Goal: Information Seeking & Learning: Learn about a topic

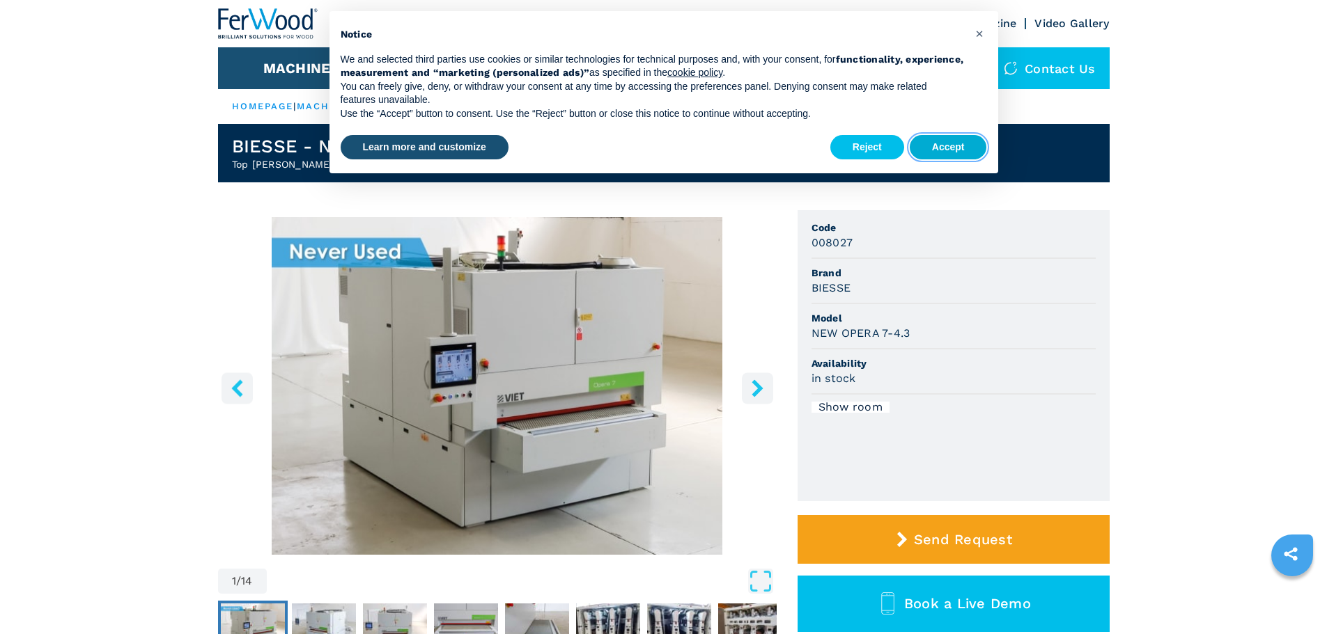
click at [969, 141] on button "Accept" at bounding box center [947, 147] width 77 height 25
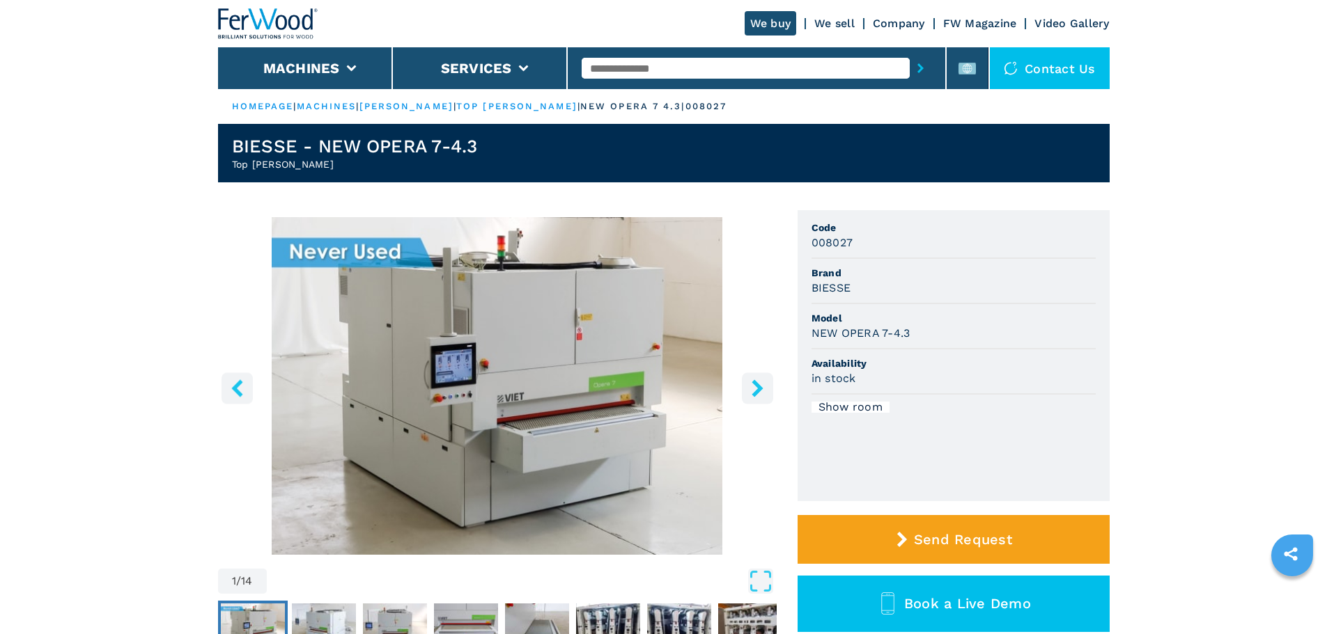
click at [264, 13] on img at bounding box center [268, 23] width 100 height 31
click at [274, 18] on img at bounding box center [268, 23] width 100 height 31
click at [650, 68] on input "text" at bounding box center [745, 68] width 328 height 21
type input "******"
click at [909, 52] on button "submit-button" at bounding box center [920, 68] width 22 height 32
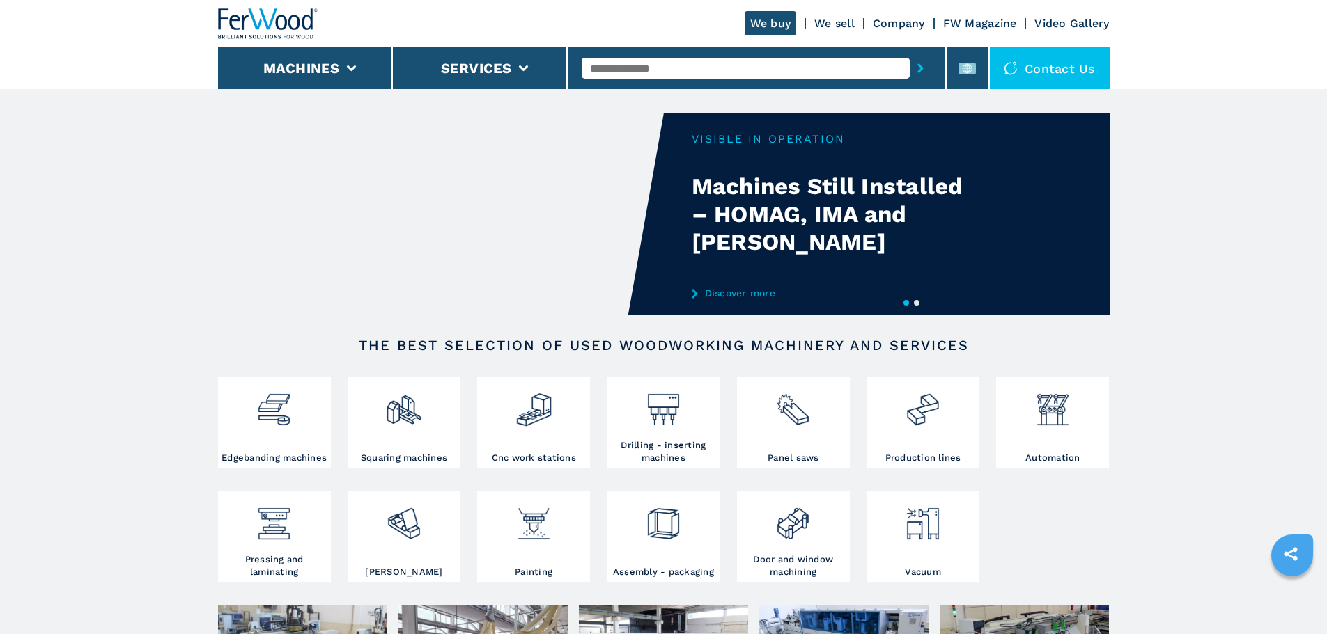
click at [717, 68] on input "text" at bounding box center [745, 68] width 328 height 21
type input "******"
click at [909, 52] on button "submit-button" at bounding box center [920, 68] width 22 height 32
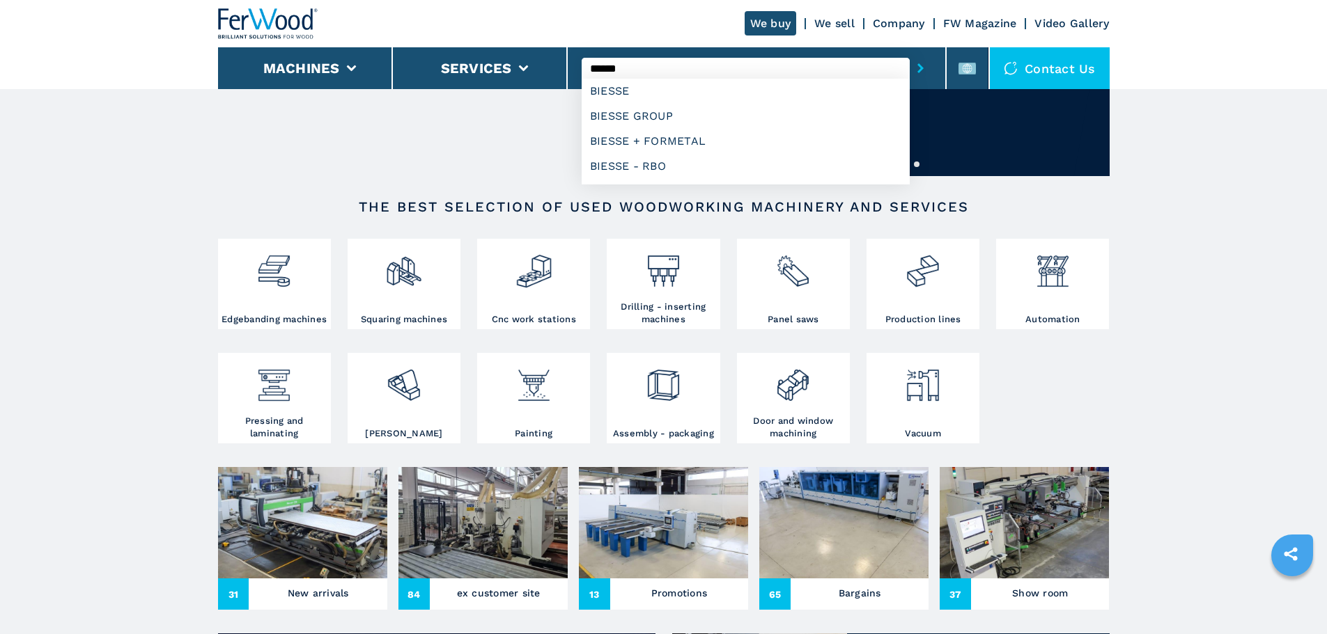
scroll to position [139, 0]
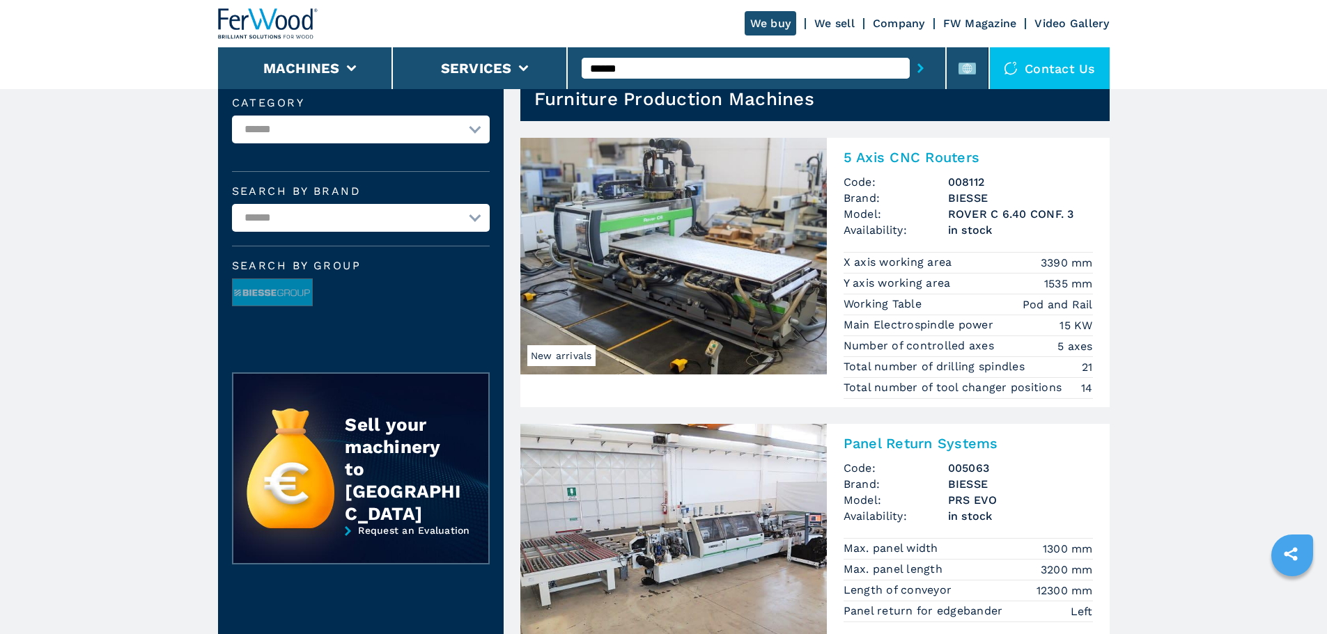
scroll to position [70, 0]
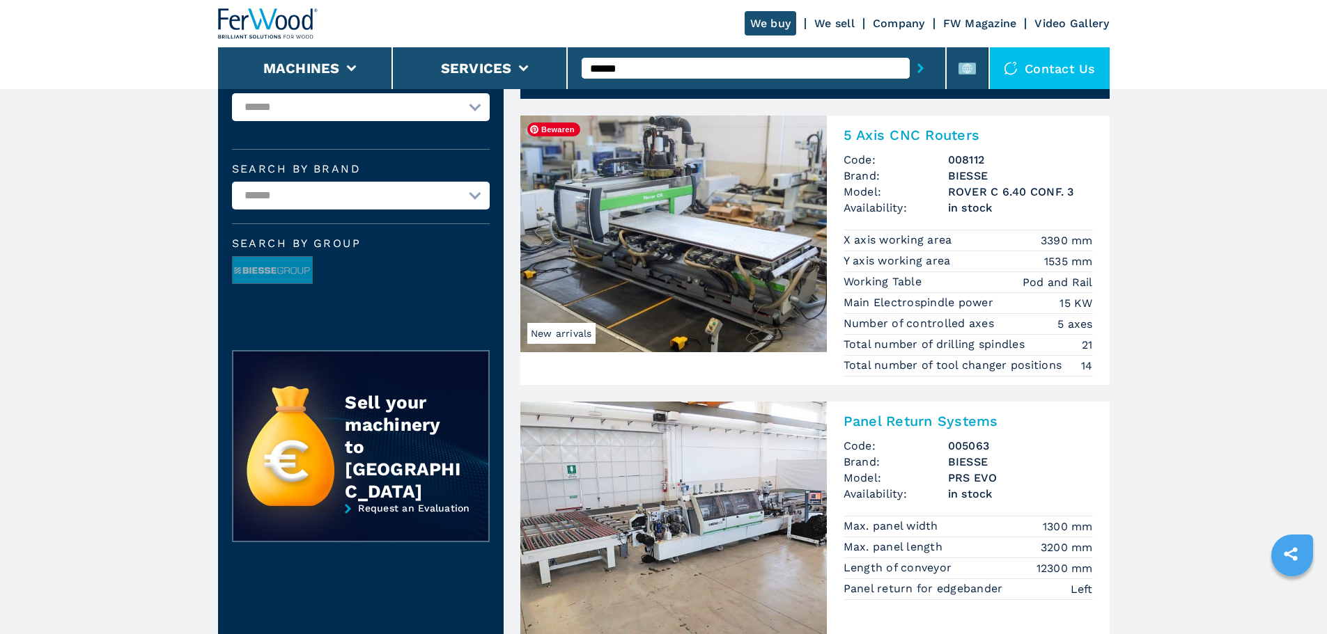
click at [740, 270] on img at bounding box center [673, 234] width 306 height 237
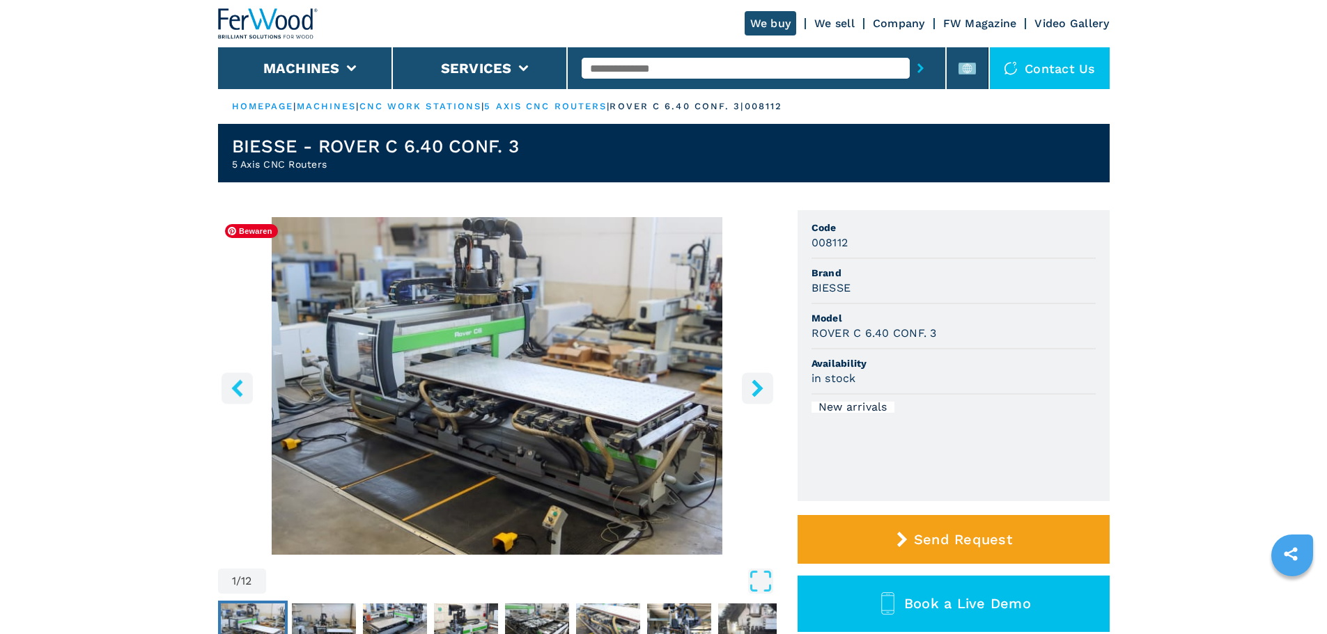
click at [482, 425] on img "Go to Slide 1" at bounding box center [497, 386] width 558 height 338
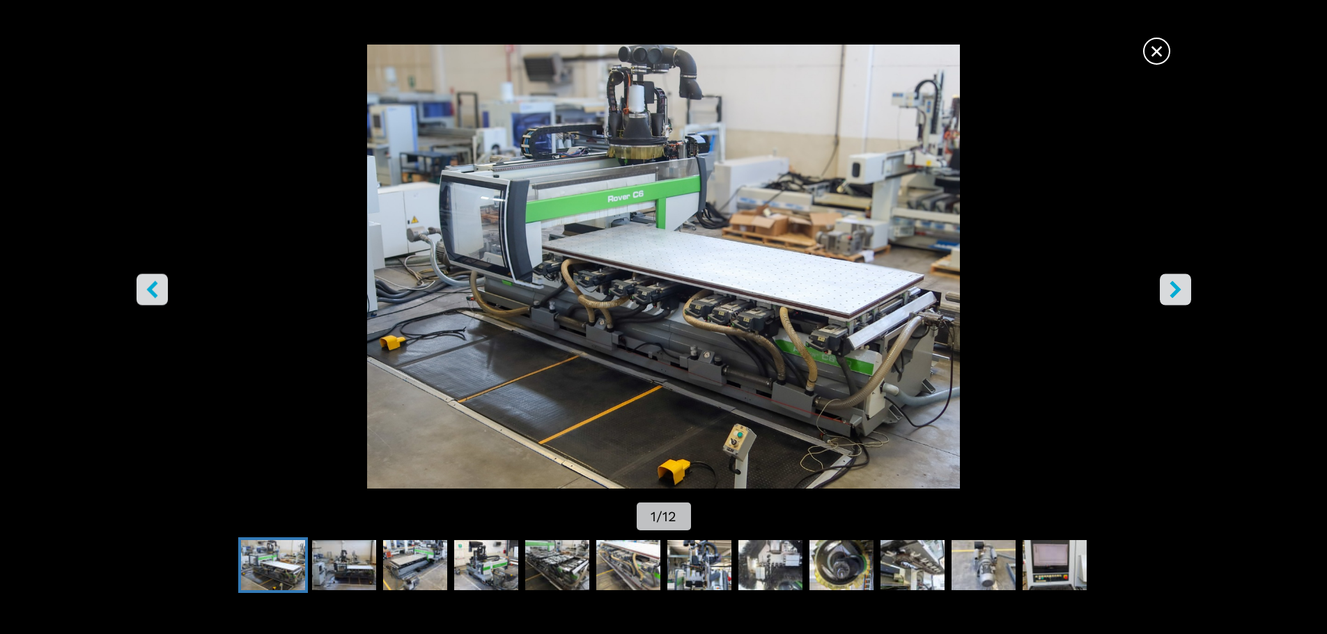
click at [1187, 283] on button "right-button" at bounding box center [1174, 289] width 31 height 31
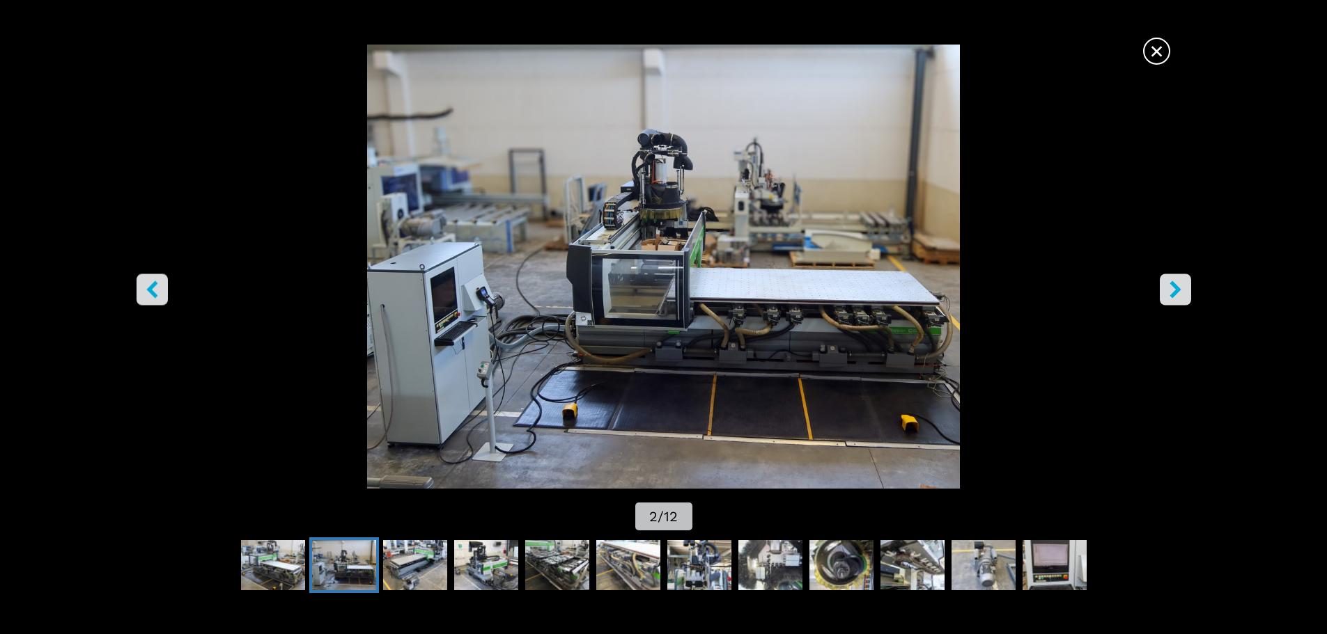
click at [1184, 288] on button "right-button" at bounding box center [1174, 289] width 31 height 31
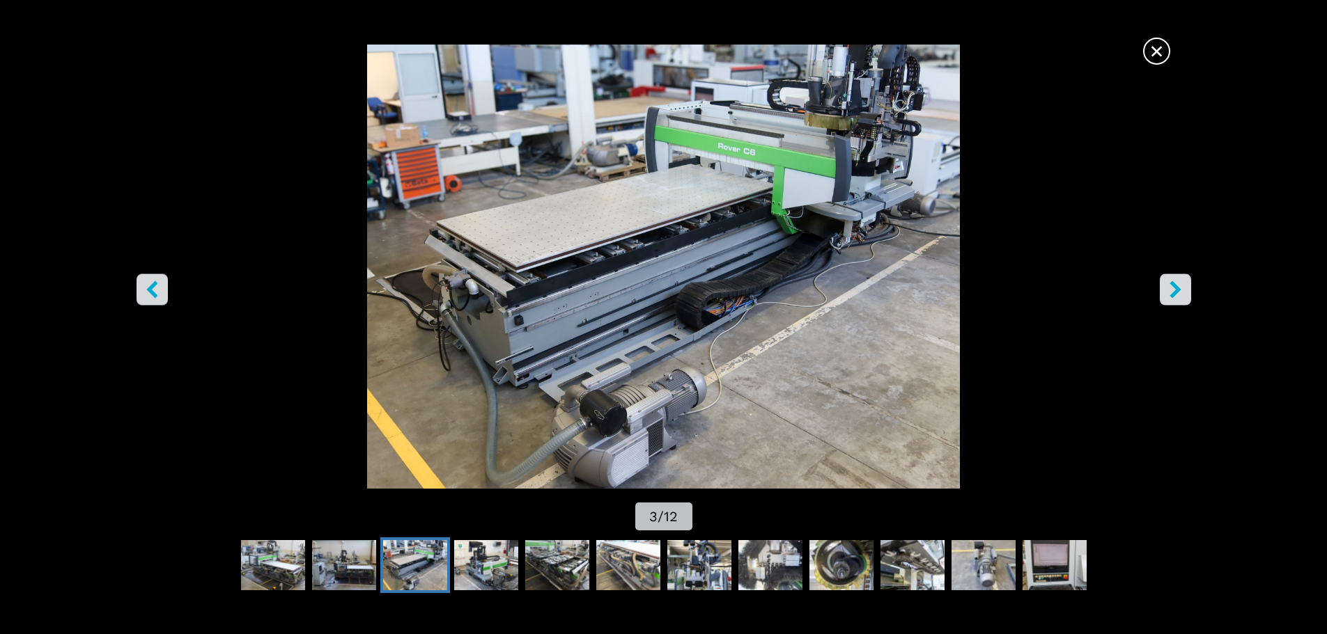
click at [1184, 288] on button "right-button" at bounding box center [1174, 289] width 31 height 31
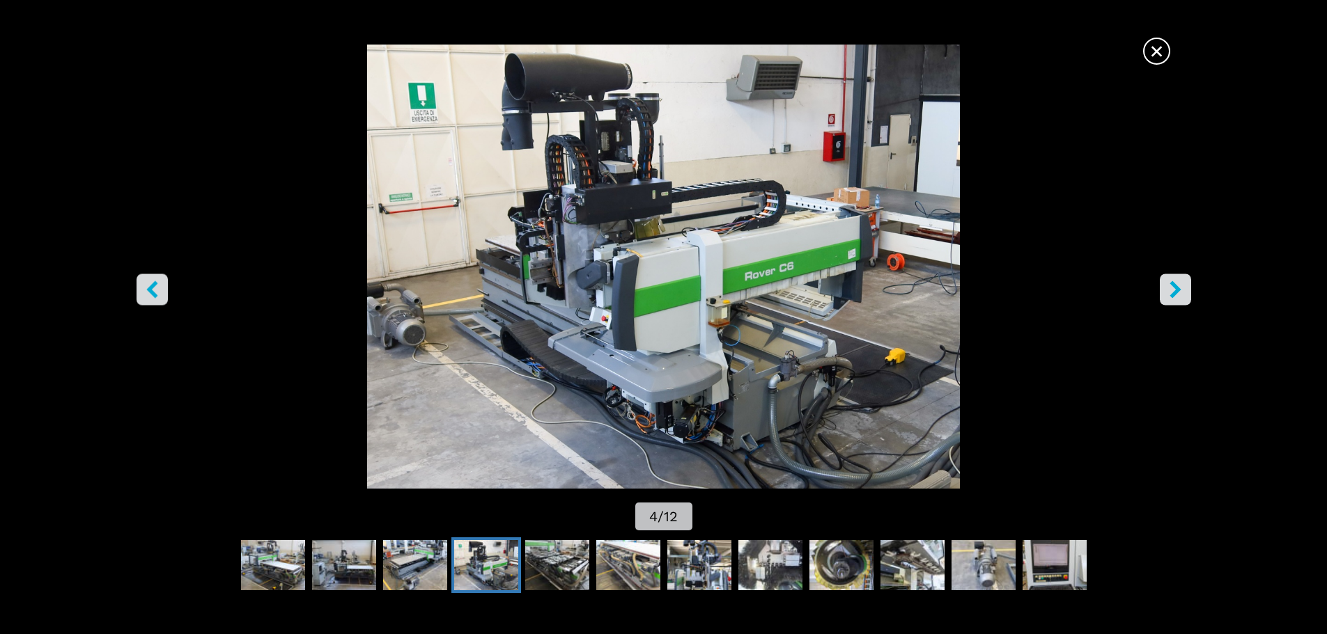
click at [1184, 288] on button "right-button" at bounding box center [1174, 289] width 31 height 31
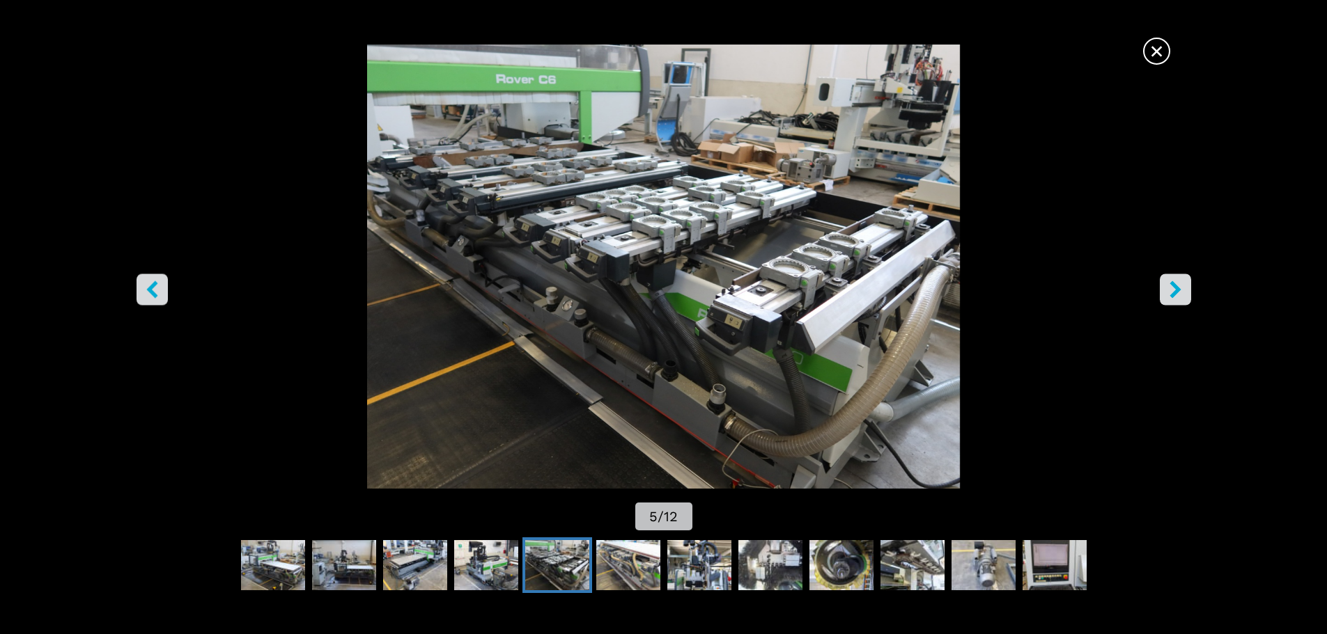
click at [1184, 288] on button "right-button" at bounding box center [1174, 289] width 31 height 31
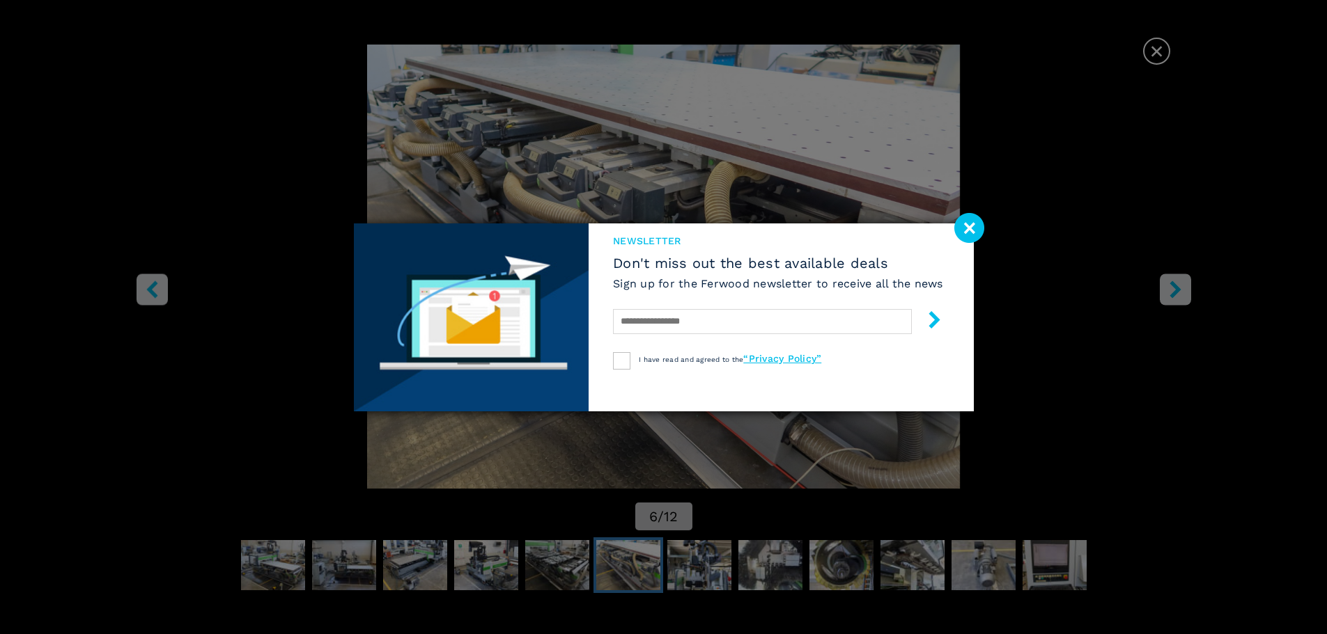
drag, startPoint x: 955, startPoint y: 227, endPoint x: 964, endPoint y: 230, distance: 9.5
click at [955, 227] on image at bounding box center [969, 228] width 30 height 30
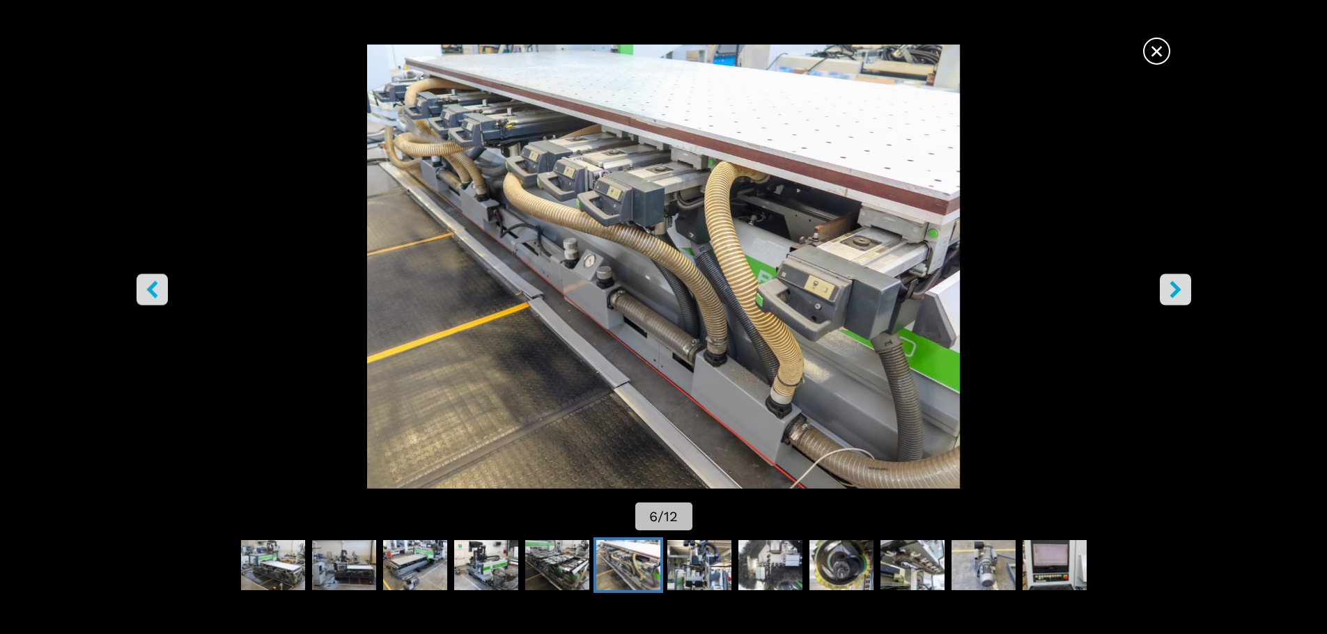
click at [1188, 292] on button "right-button" at bounding box center [1174, 289] width 31 height 31
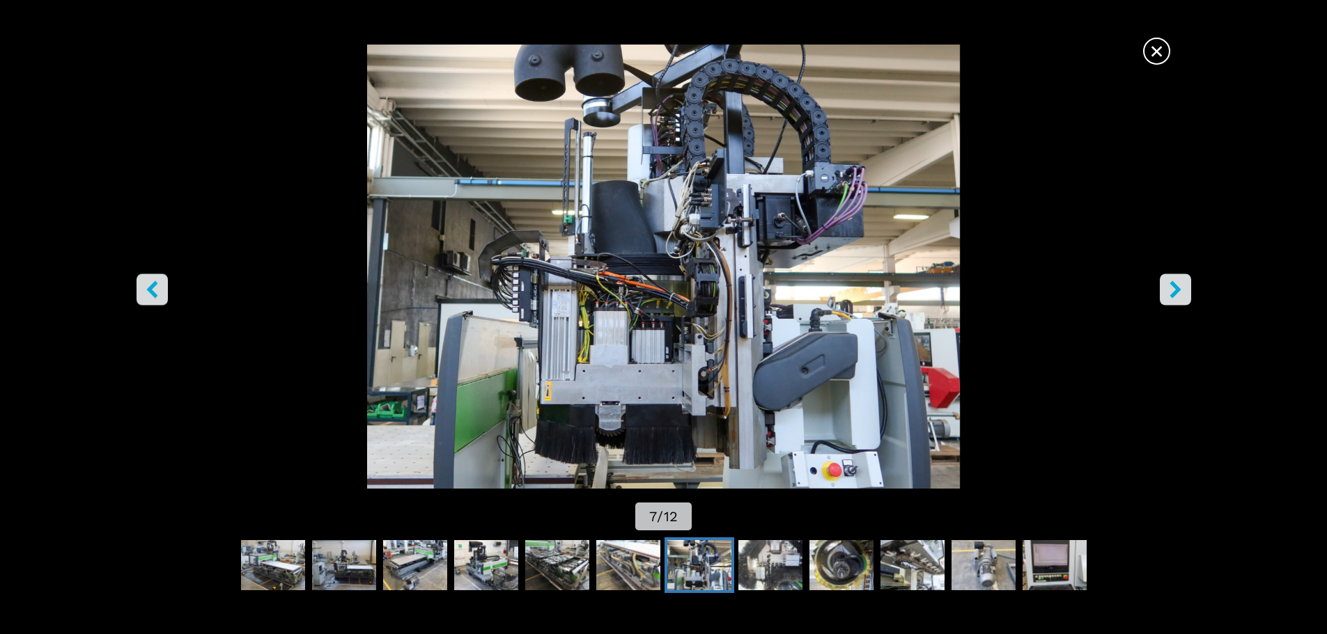
click at [1175, 287] on icon "right-button" at bounding box center [1174, 289] width 11 height 17
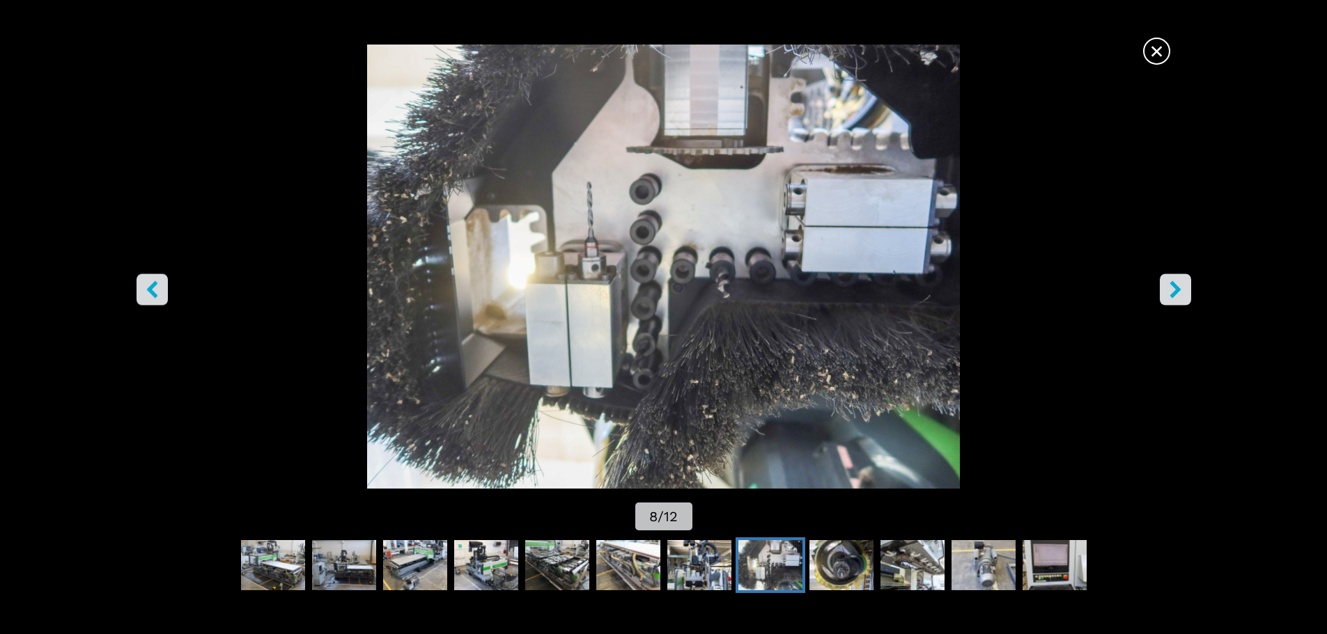
click at [1175, 287] on icon "right-button" at bounding box center [1174, 289] width 11 height 17
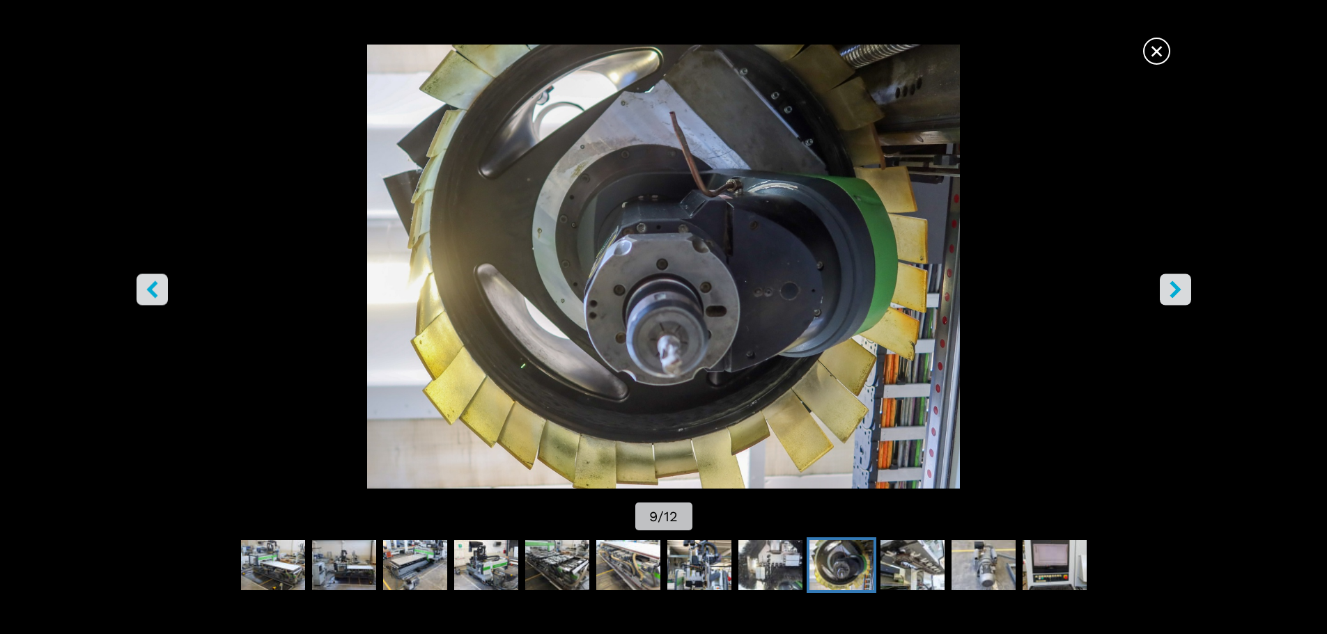
click at [1175, 287] on icon "right-button" at bounding box center [1174, 289] width 11 height 17
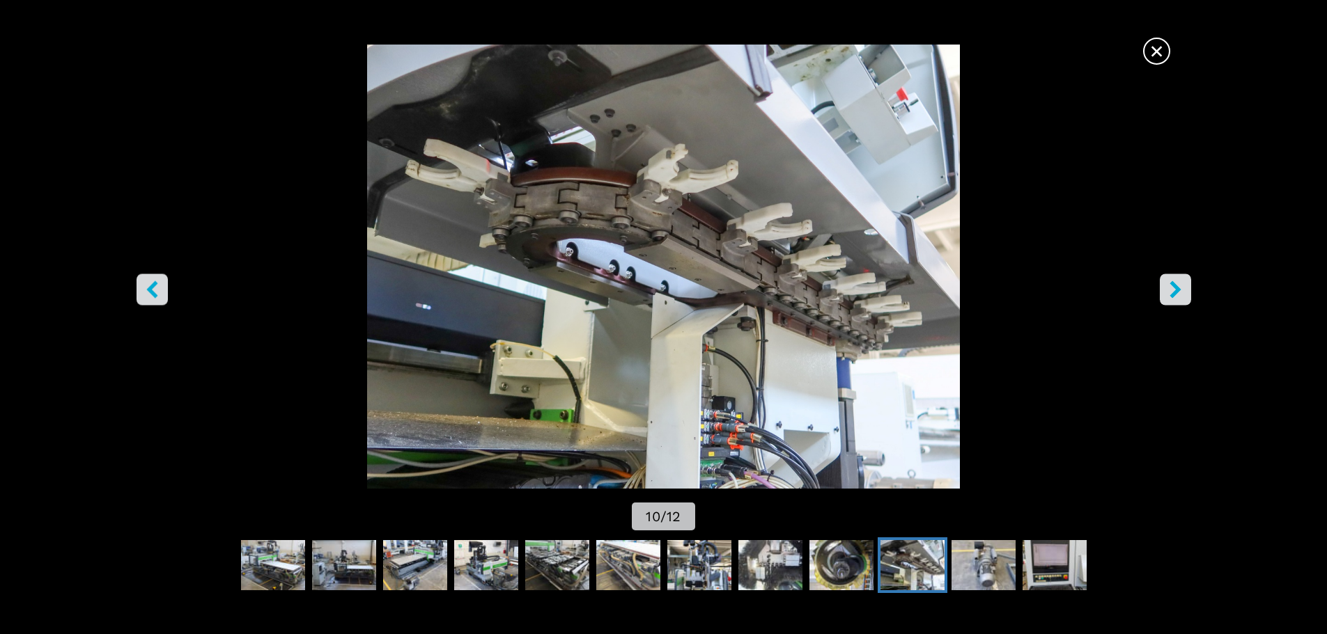
click at [1175, 287] on icon "right-button" at bounding box center [1174, 289] width 11 height 17
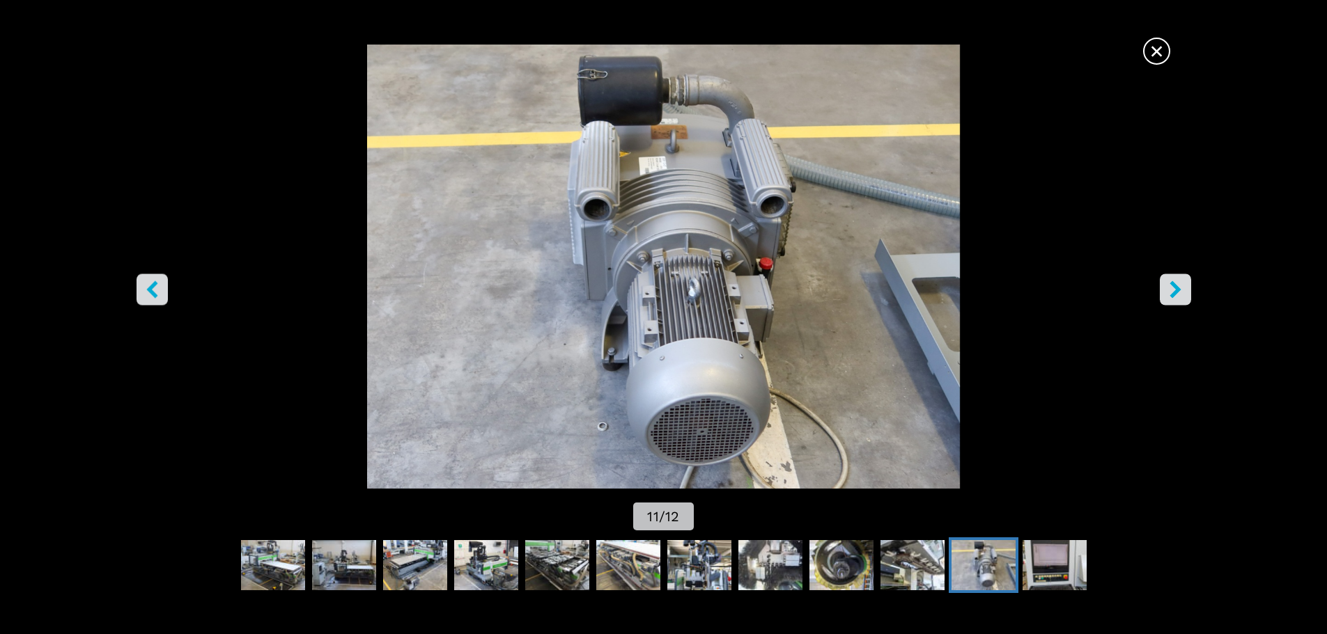
click at [1175, 286] on icon "right-button" at bounding box center [1174, 289] width 11 height 17
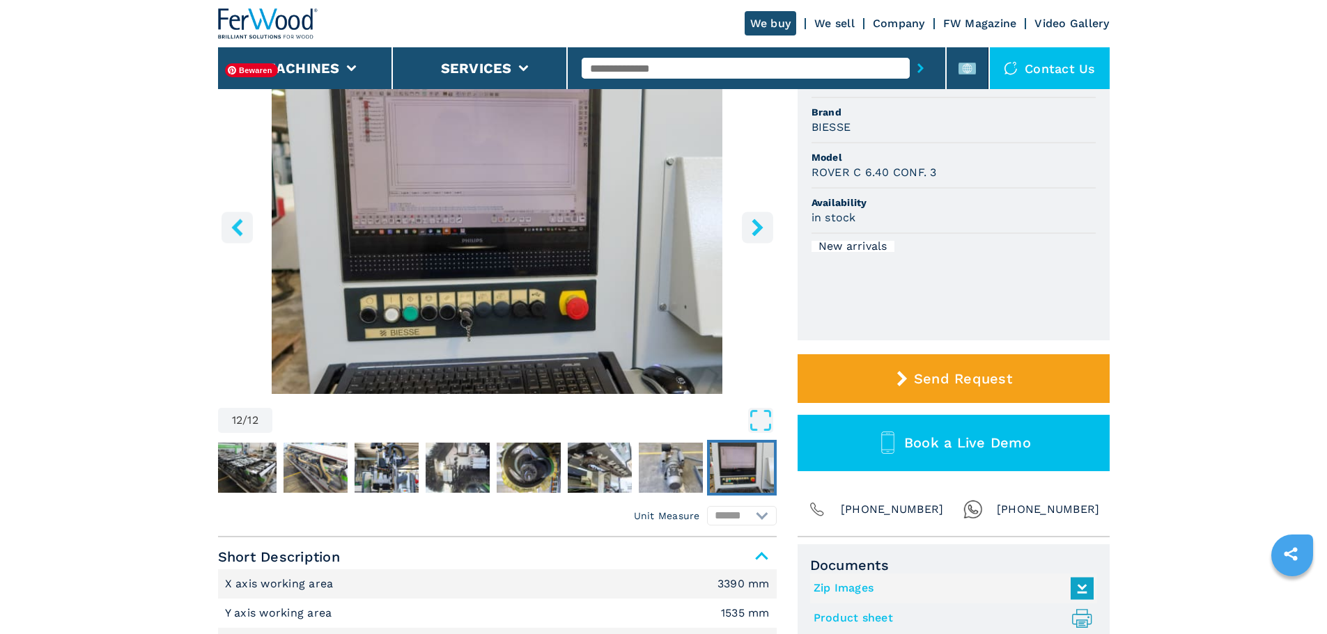
scroll to position [139, 0]
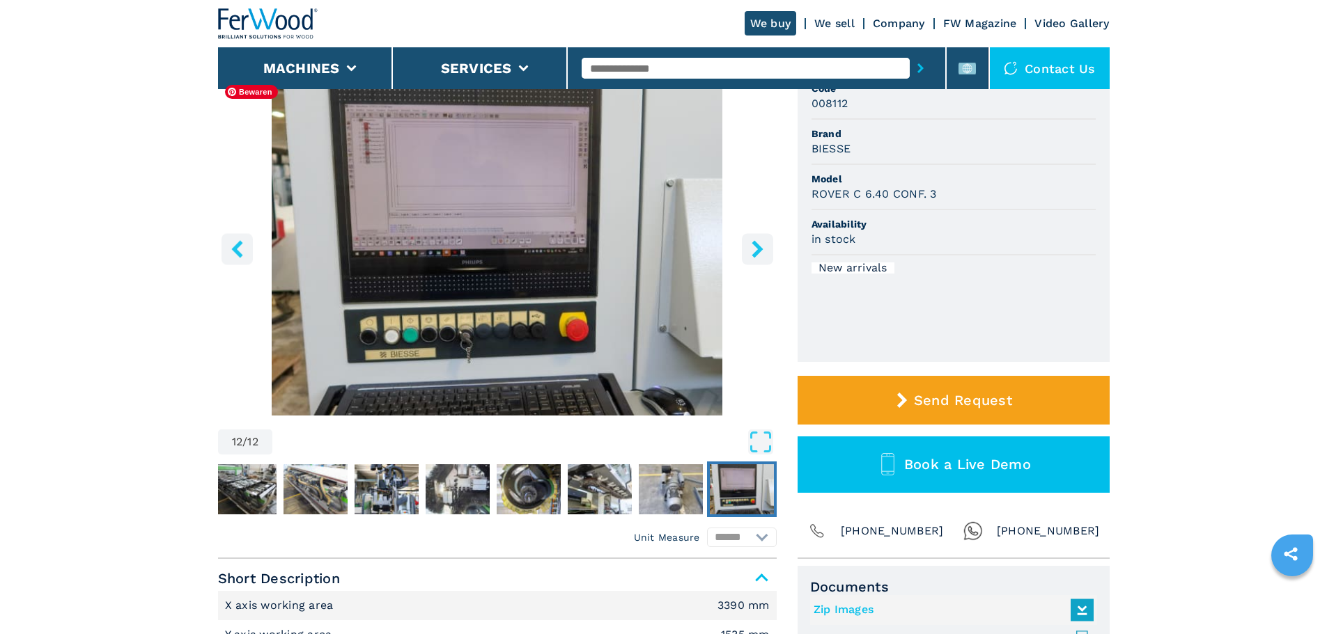
click at [491, 231] on img "Go to Slide 12" at bounding box center [497, 247] width 558 height 338
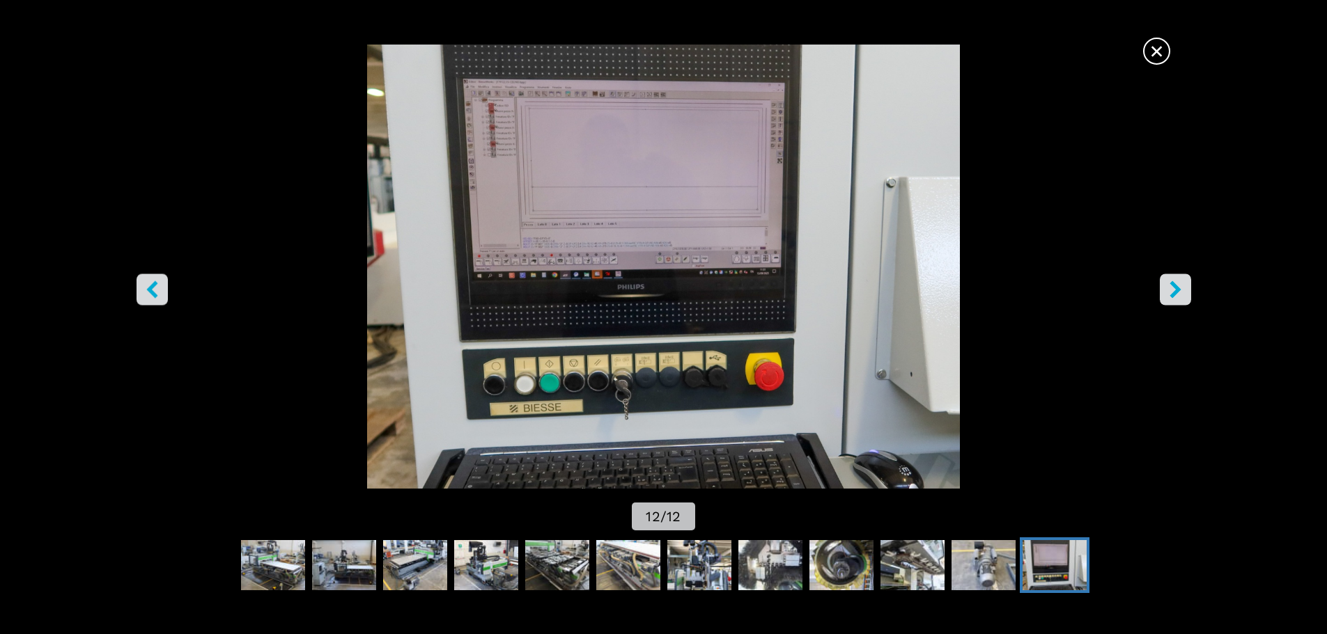
click at [1180, 290] on icon "right-button" at bounding box center [1174, 289] width 11 height 17
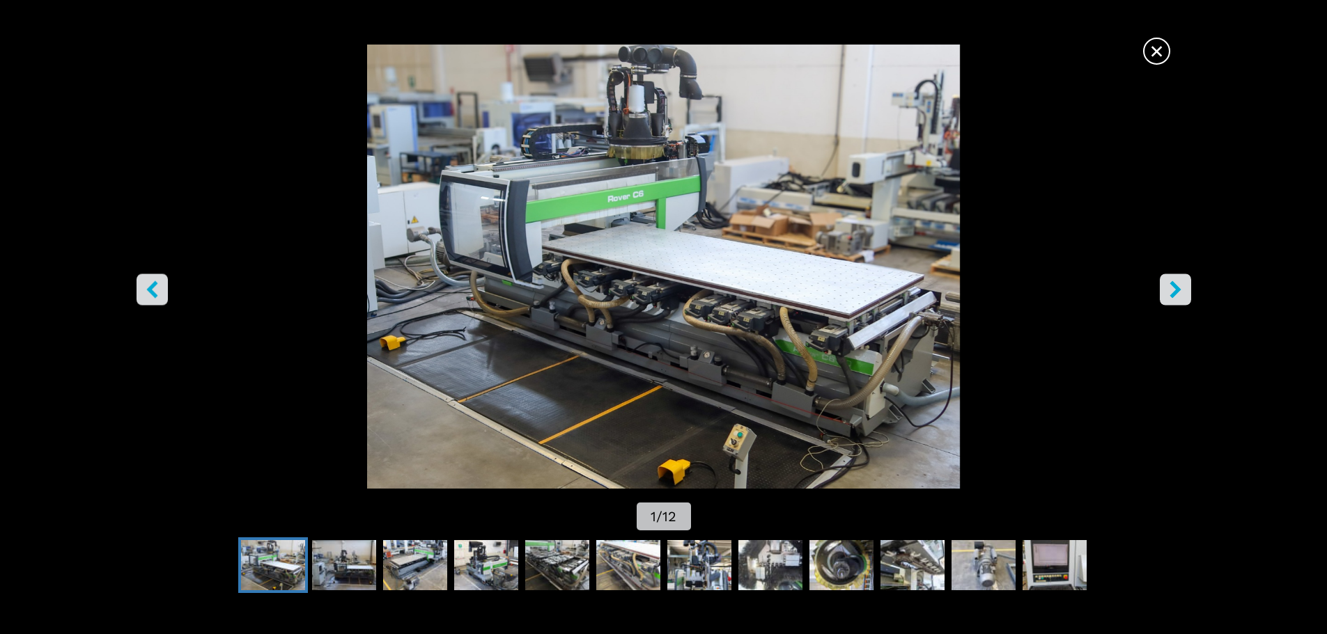
click at [1180, 290] on icon "right-button" at bounding box center [1174, 289] width 11 height 17
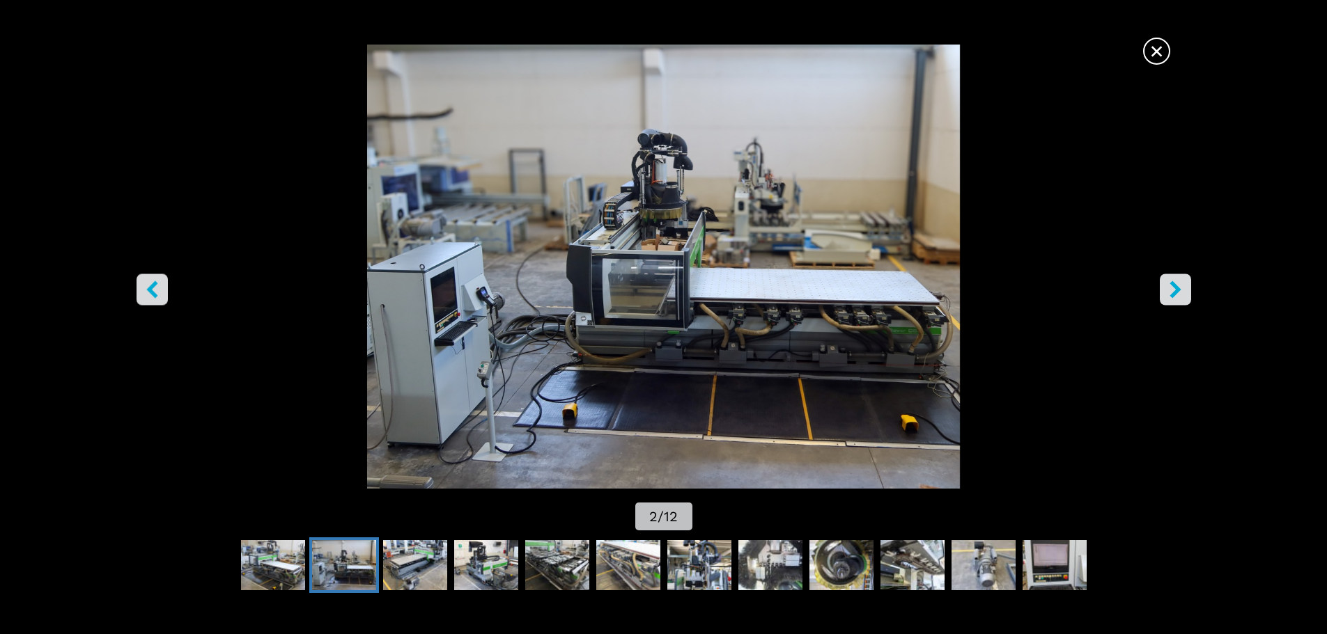
click at [1180, 290] on icon "right-button" at bounding box center [1174, 289] width 11 height 17
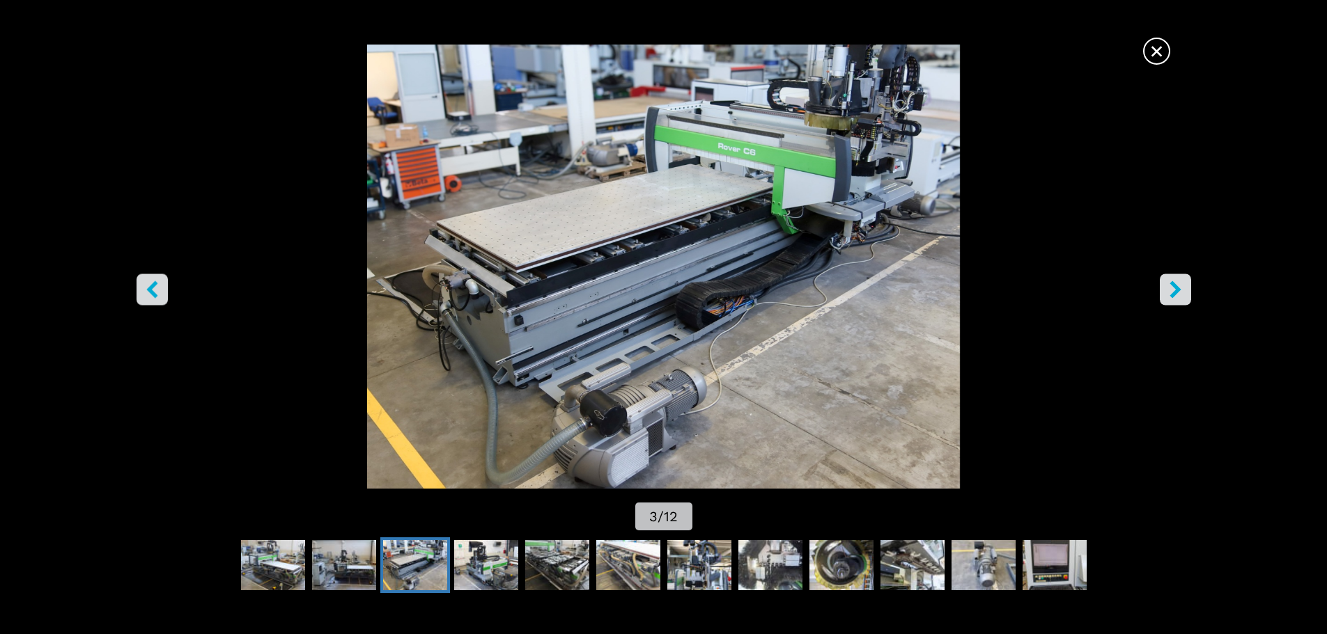
click at [1180, 290] on icon "right-button" at bounding box center [1174, 289] width 11 height 17
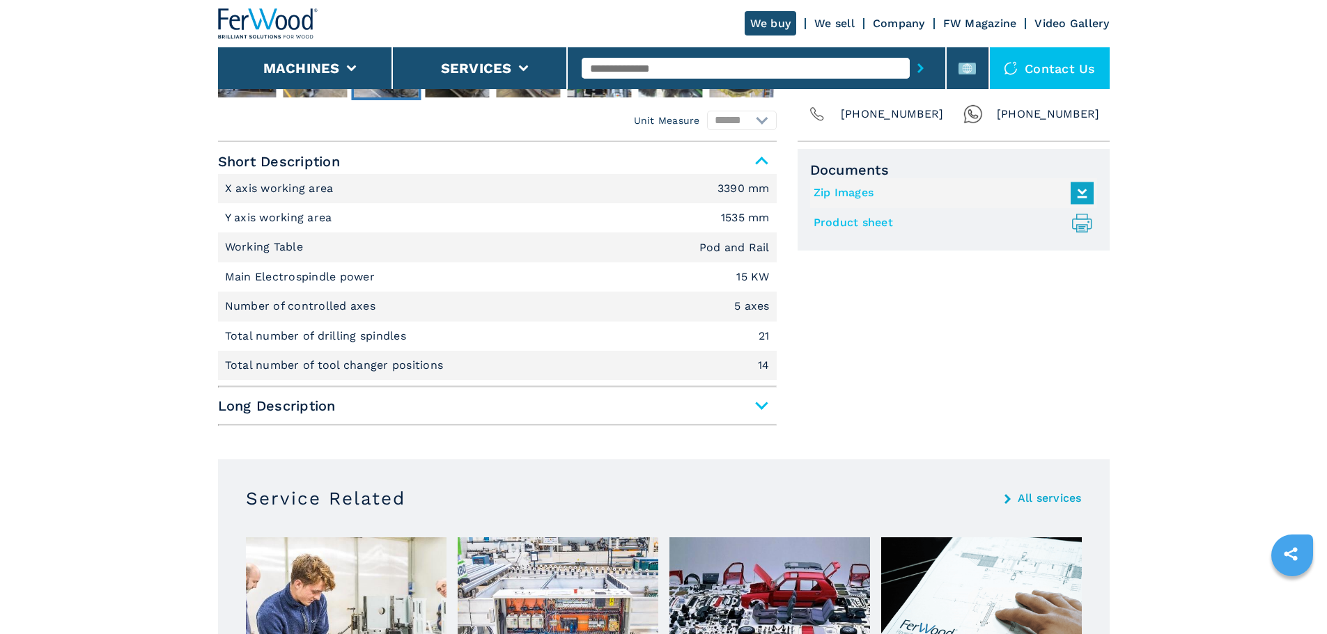
scroll to position [557, 0]
click at [863, 223] on link "Product sheet .prefix__st0{stroke-linecap:round;stroke-linejoin:round}.prefix__…" at bounding box center [949, 222] width 273 height 23
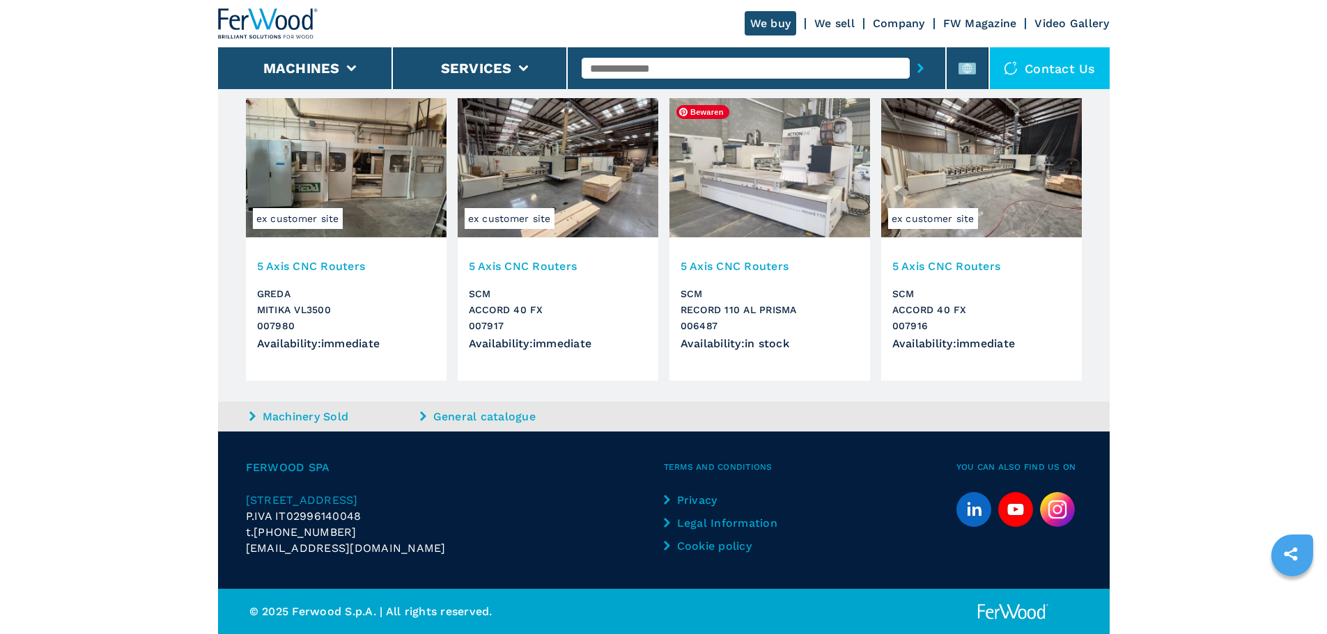
scroll to position [785, 0]
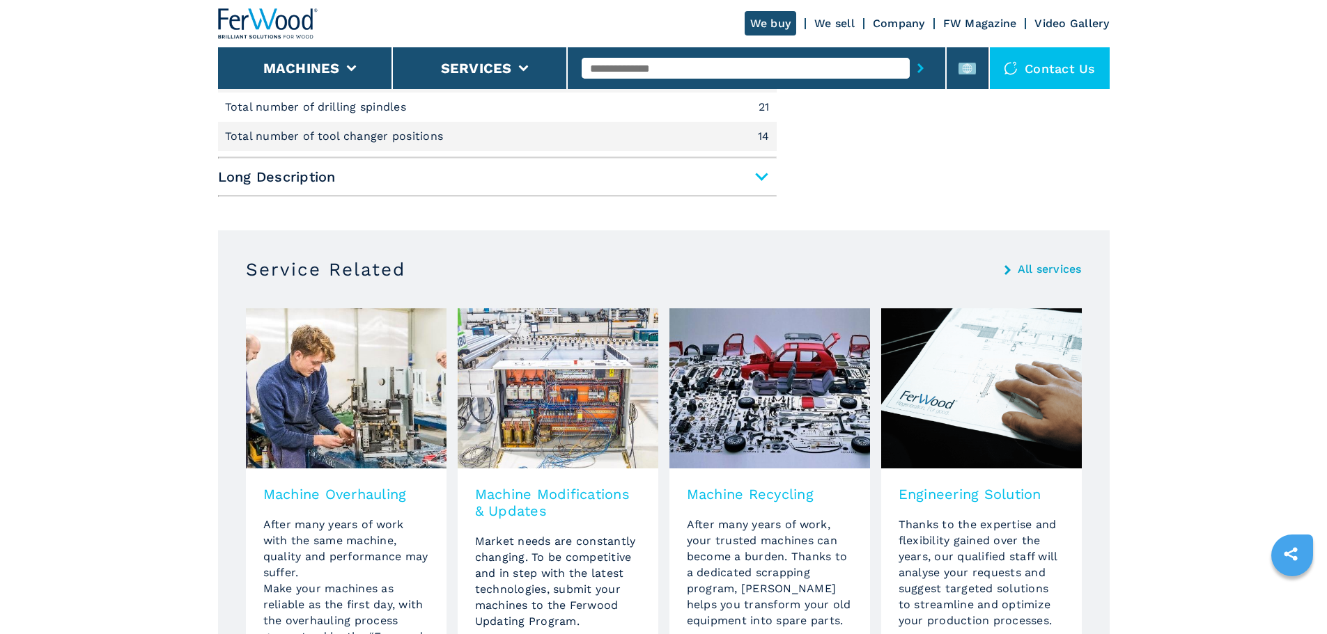
click at [682, 72] on input "text" at bounding box center [745, 68] width 328 height 21
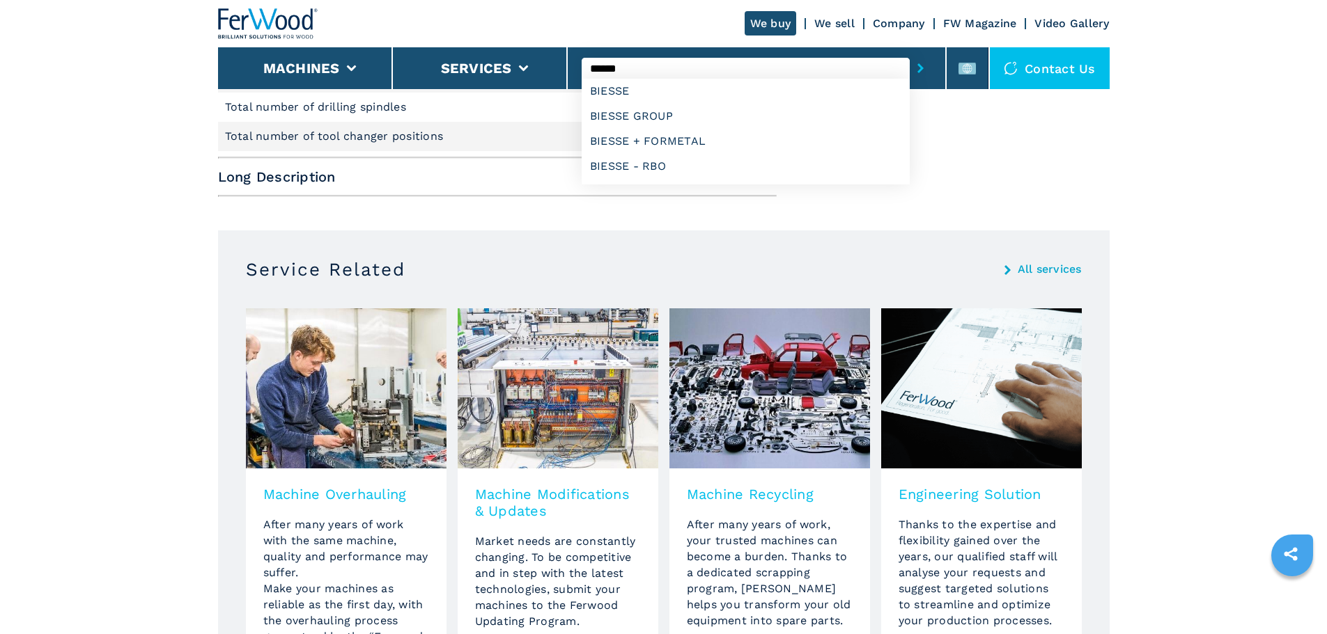
type input "******"
click at [909, 52] on button "submit-button" at bounding box center [920, 68] width 22 height 32
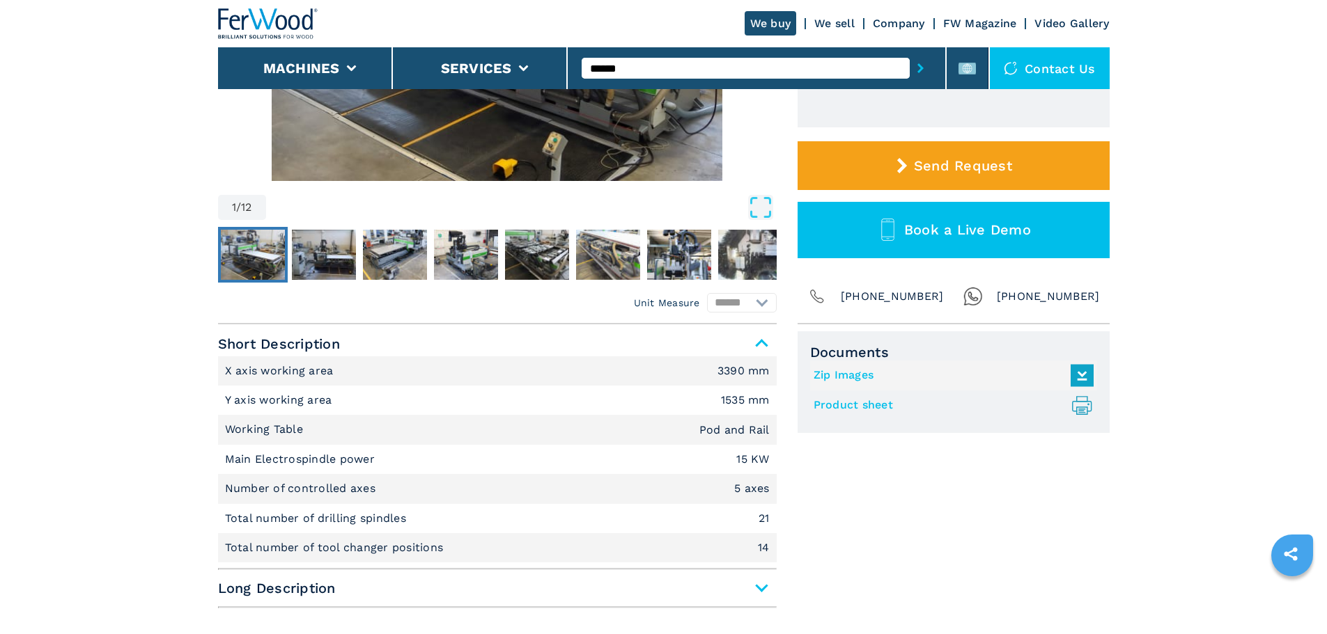
scroll to position [418, 0]
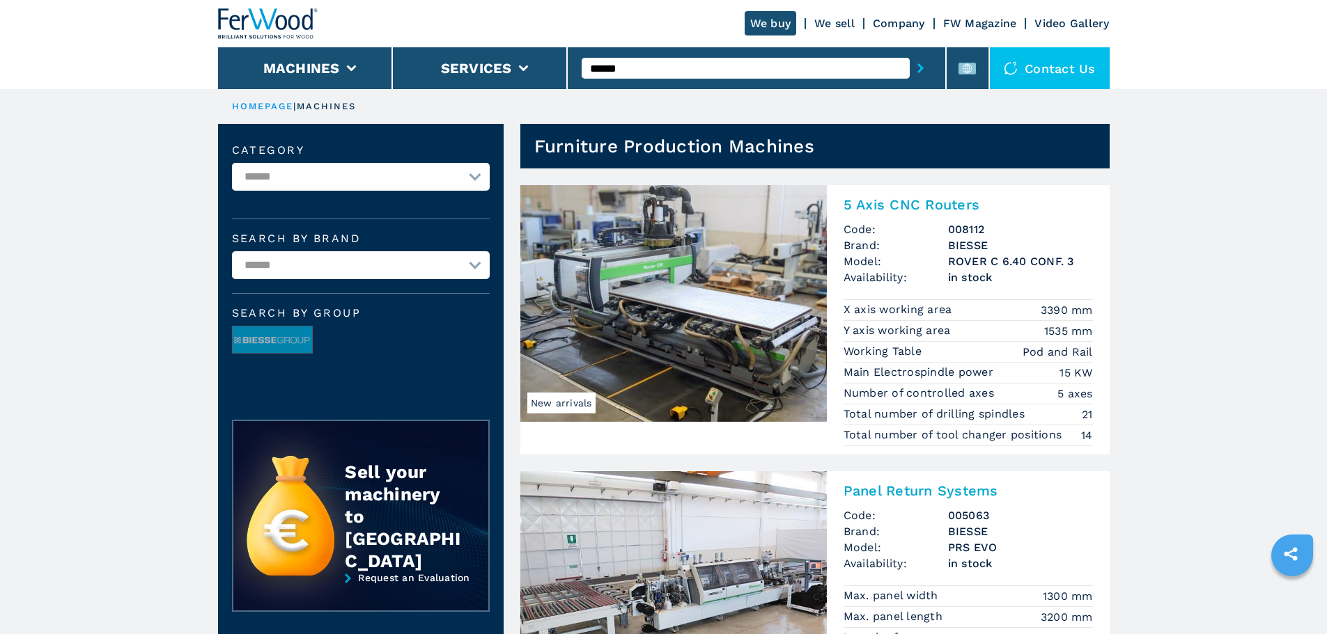
click at [359, 173] on select "**********" at bounding box center [361, 177] width 258 height 28
click at [357, 270] on select "**********" at bounding box center [361, 265] width 258 height 28
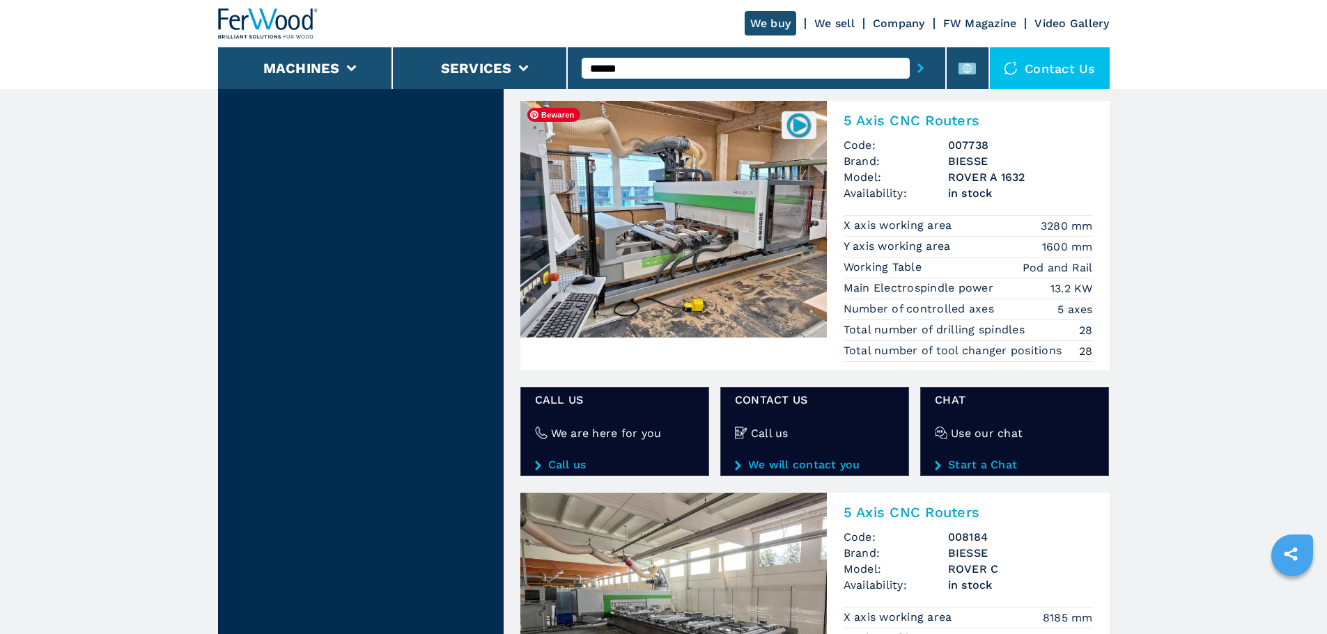
scroll to position [2019, 0]
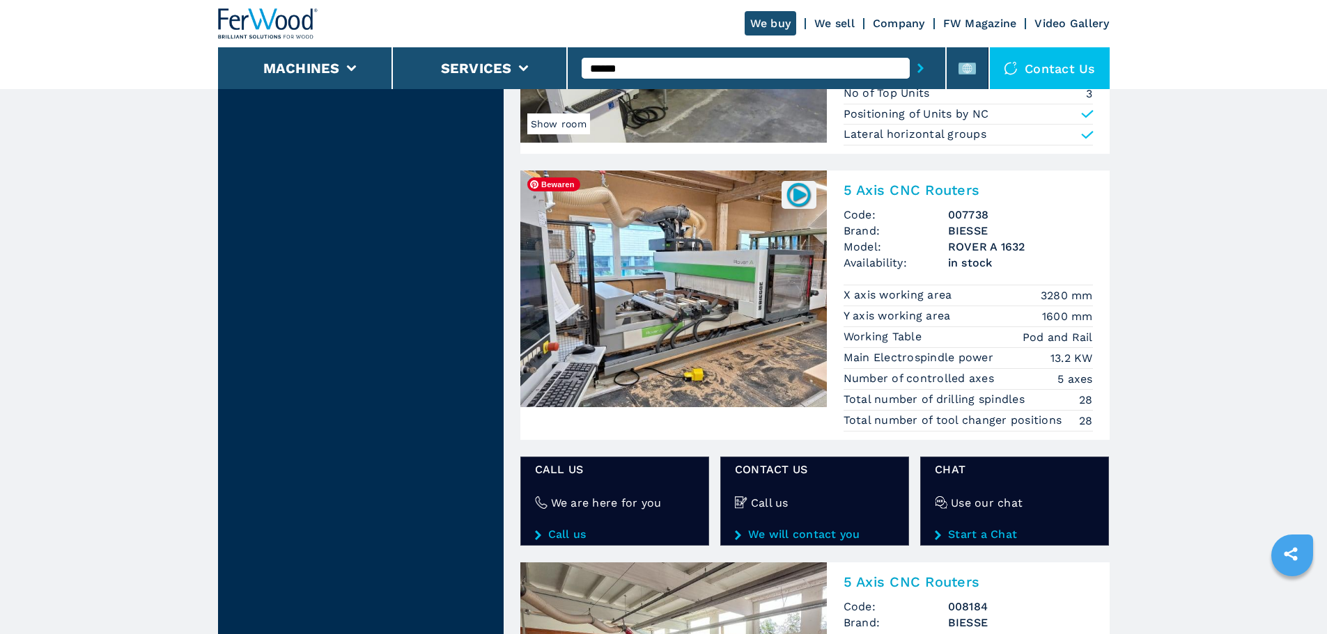
click at [711, 284] on img at bounding box center [673, 289] width 306 height 237
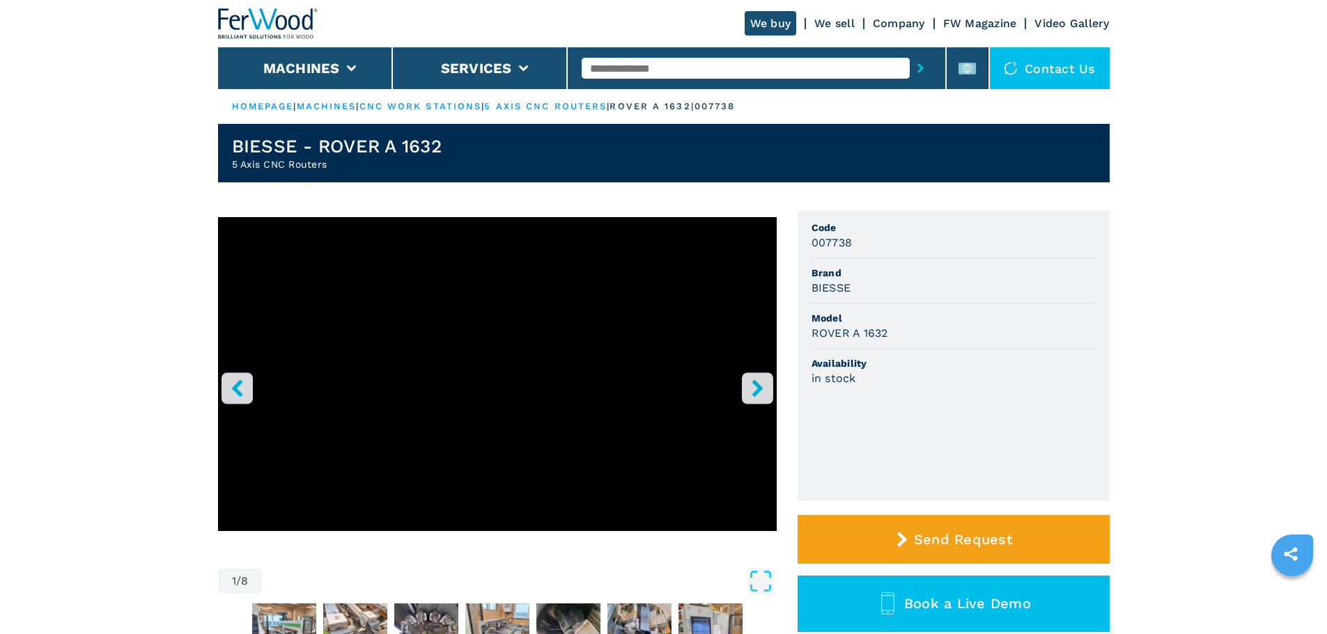
click at [762, 389] on icon "right-button" at bounding box center [757, 388] width 17 height 17
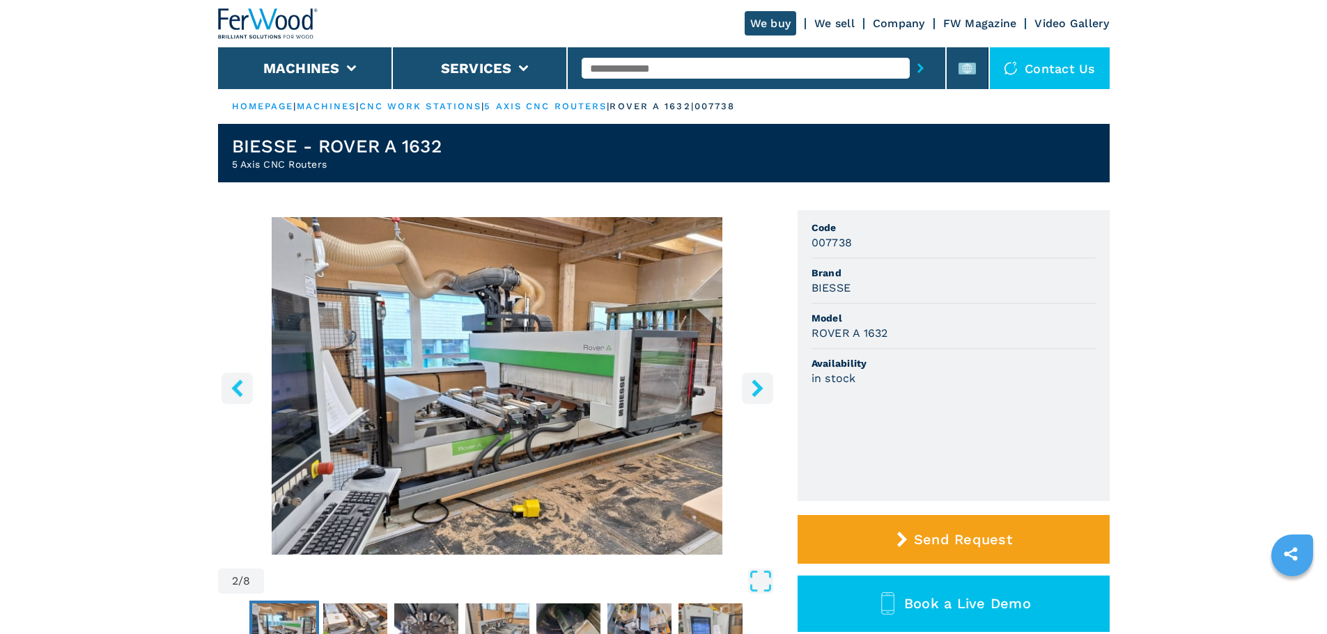
click at [762, 389] on icon "right-button" at bounding box center [757, 388] width 17 height 17
click at [744, 392] on button "right-button" at bounding box center [757, 388] width 31 height 31
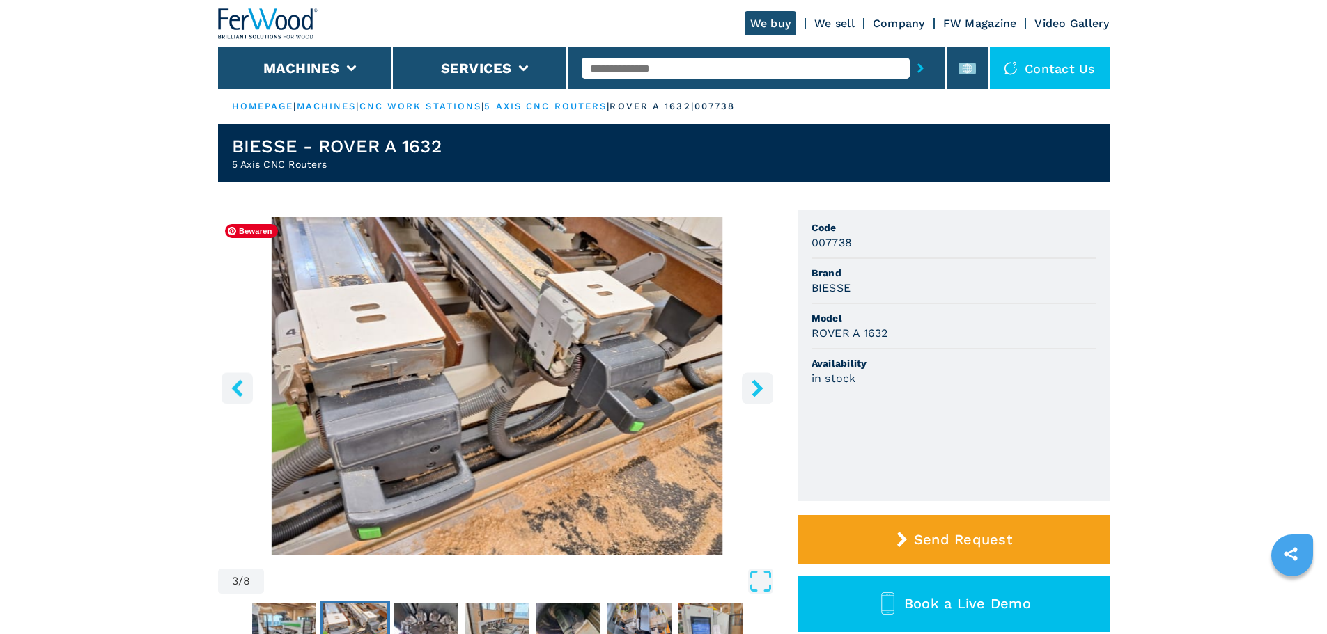
click at [753, 390] on icon "right-button" at bounding box center [757, 388] width 17 height 17
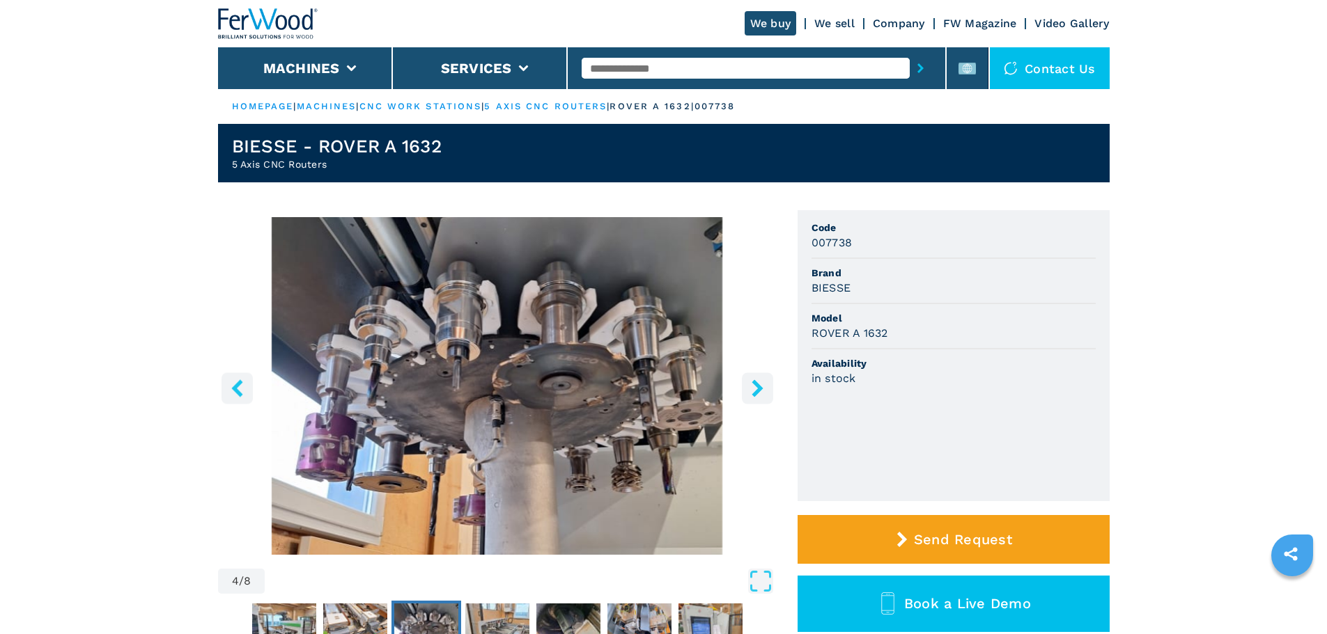
click at [753, 390] on icon "right-button" at bounding box center [757, 388] width 17 height 17
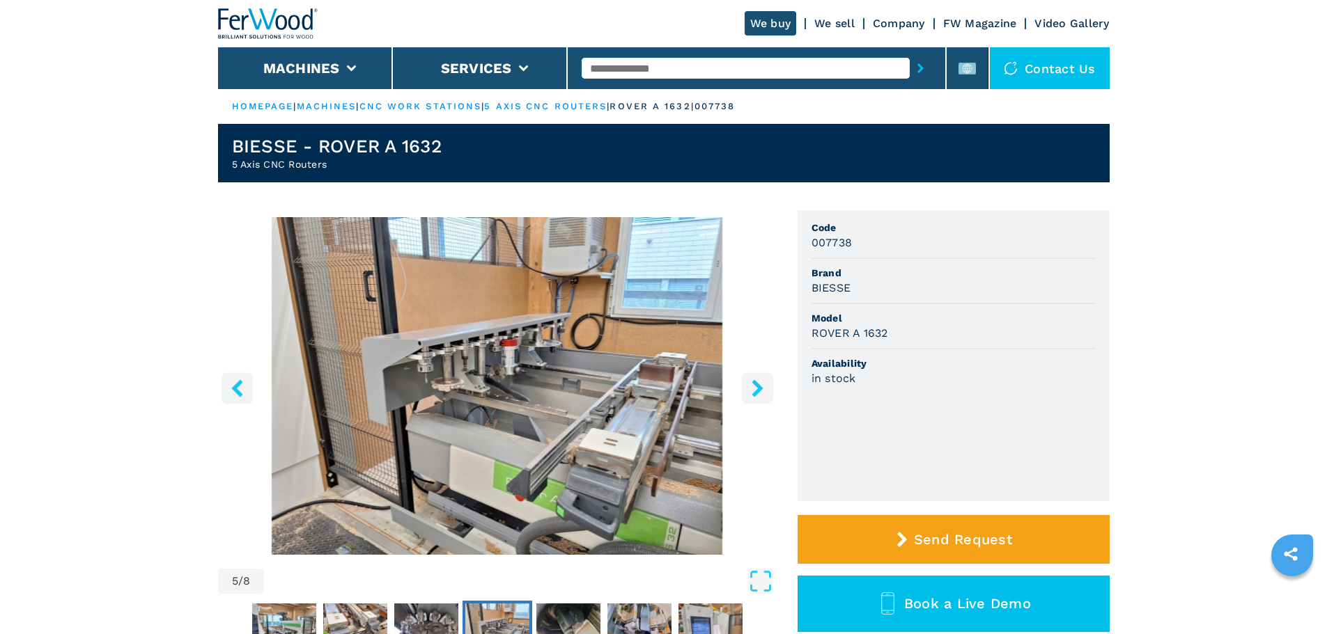
click at [753, 390] on icon "right-button" at bounding box center [757, 388] width 17 height 17
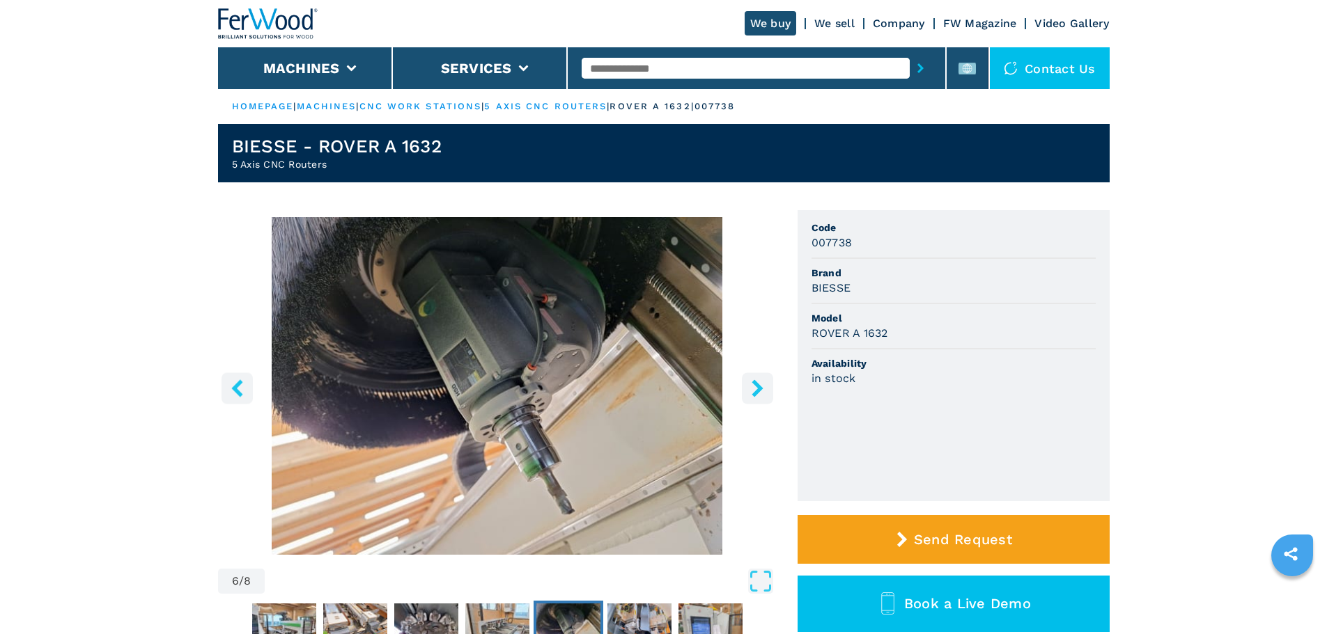
click at [753, 390] on icon "right-button" at bounding box center [757, 388] width 17 height 17
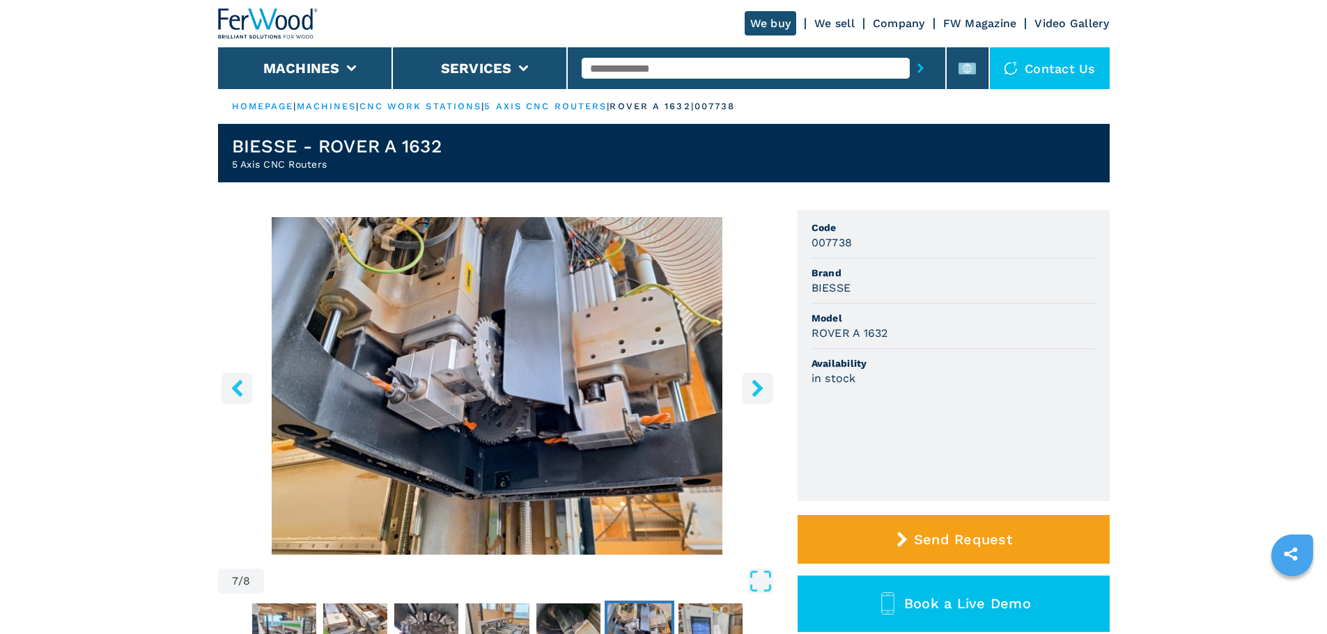
click at [753, 389] on icon "right-button" at bounding box center [757, 388] width 17 height 17
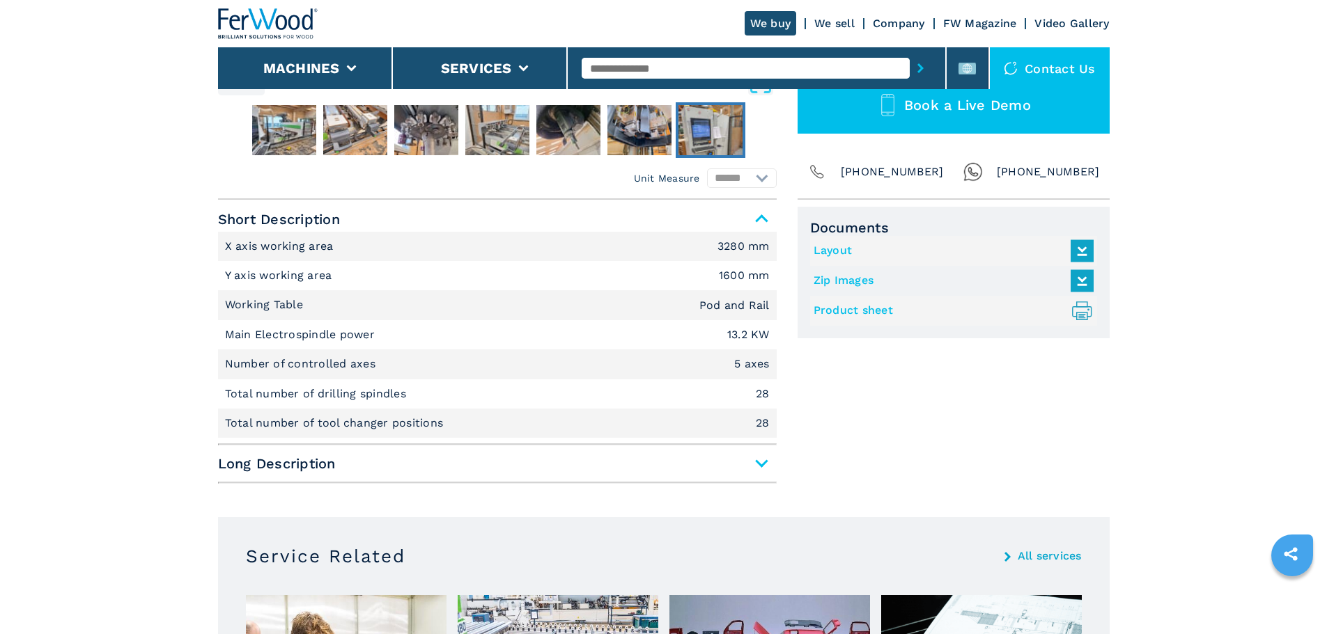
scroll to position [418, 0]
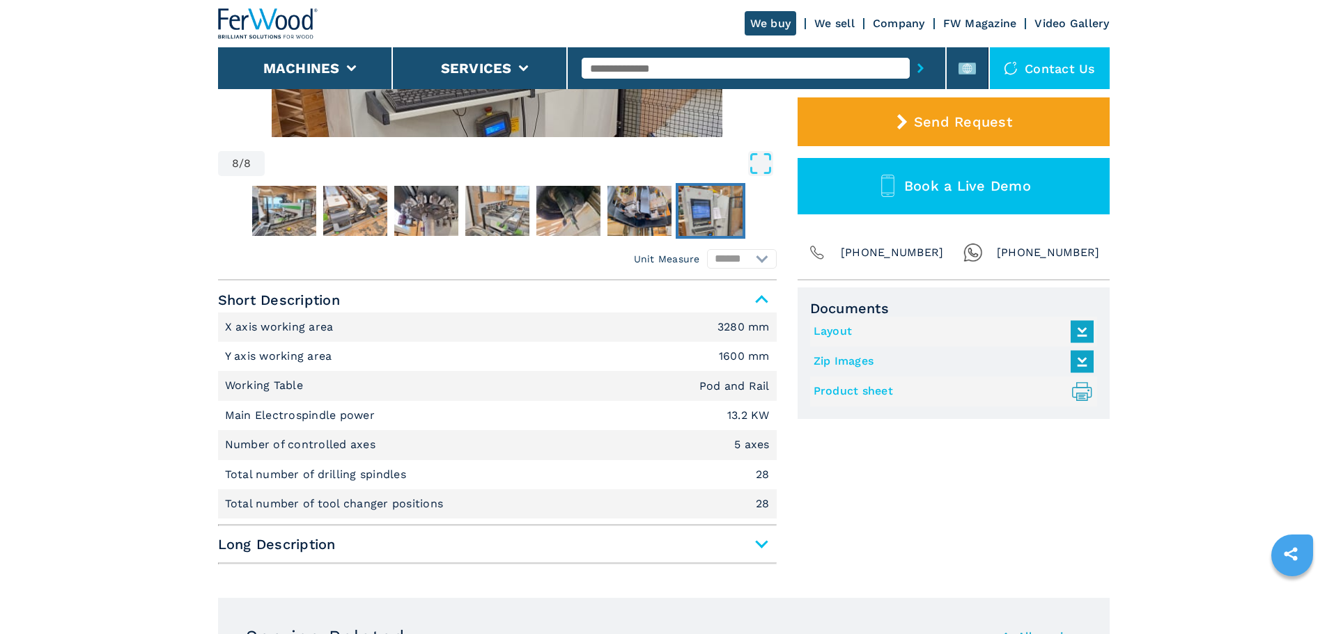
click at [889, 393] on link "Product sheet .prefix__st0{stroke-linecap:round;stroke-linejoin:round}.prefix__…" at bounding box center [949, 391] width 273 height 23
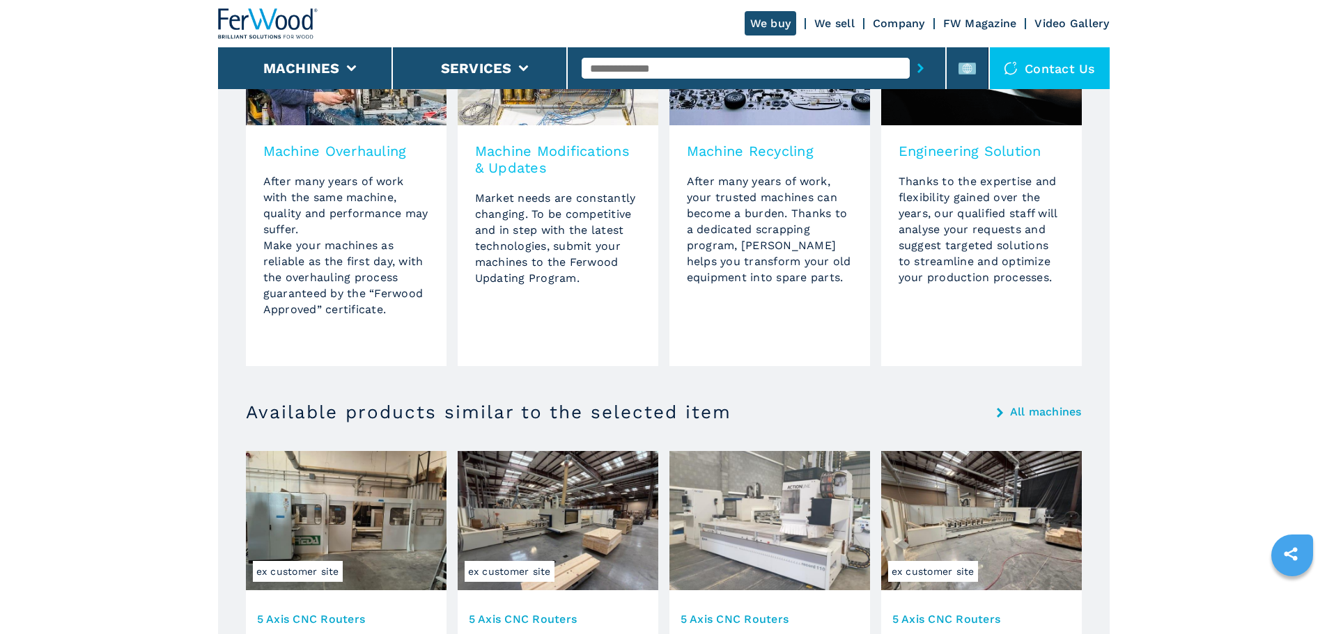
scroll to position [1184, 0]
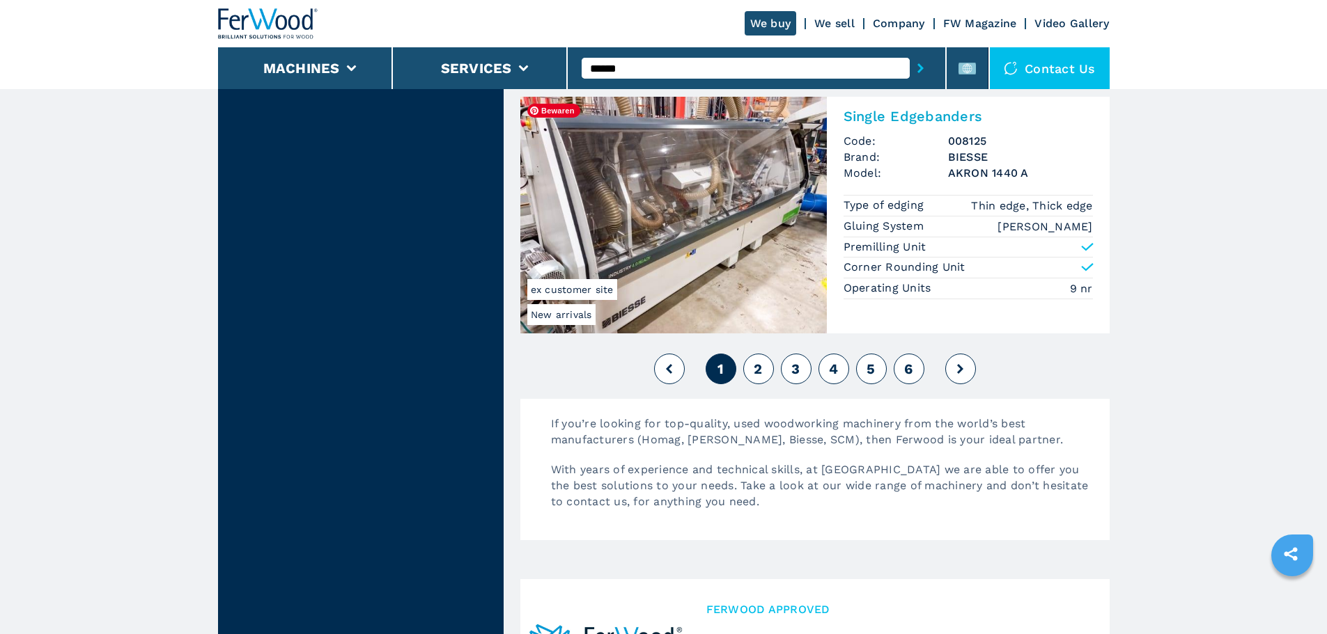
scroll to position [3306, 0]
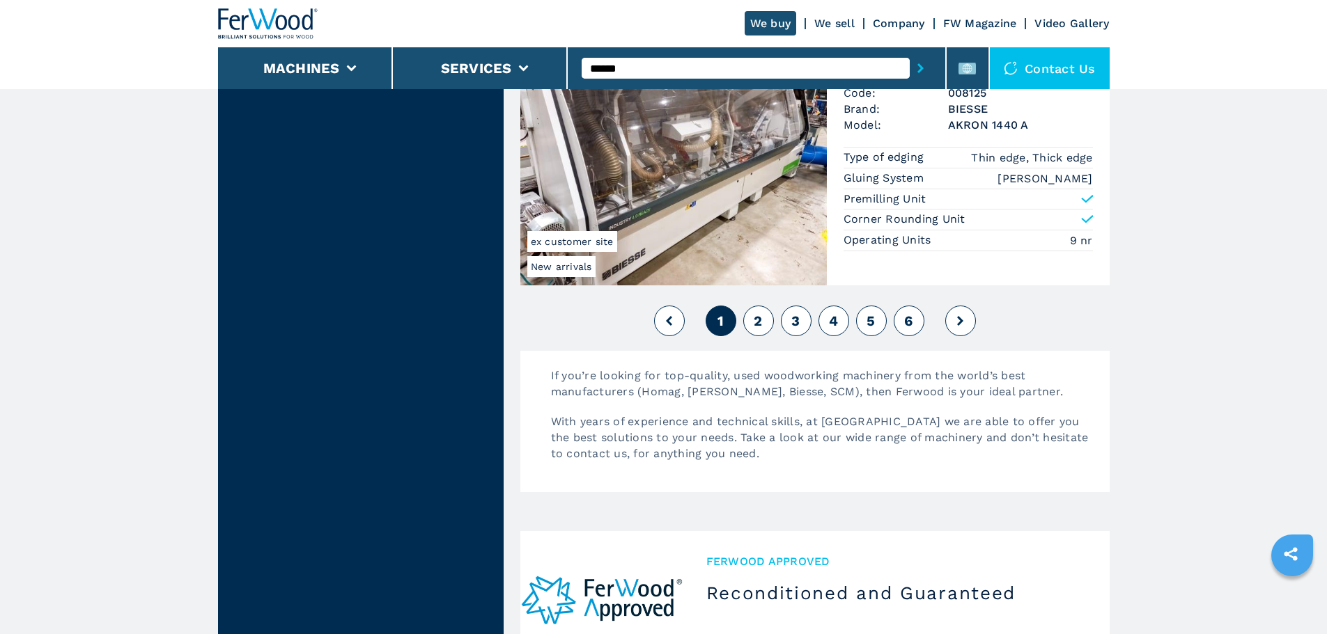
click at [760, 325] on span "2" at bounding box center [757, 321] width 8 height 17
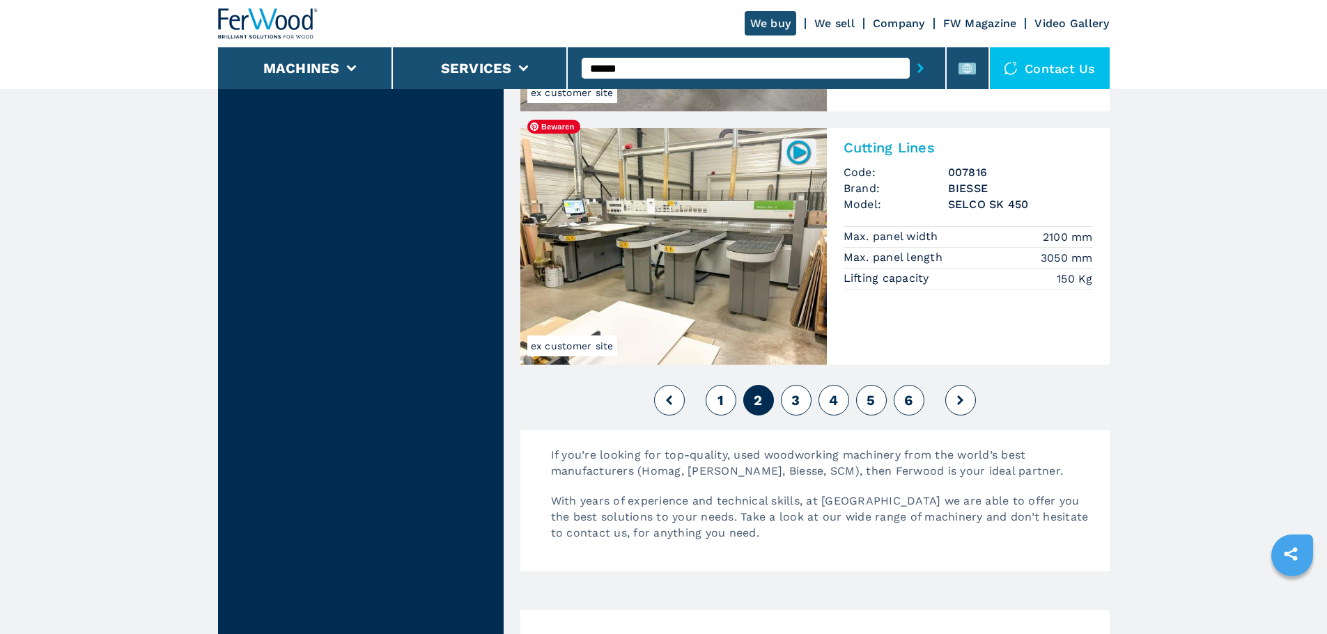
scroll to position [3342, 0]
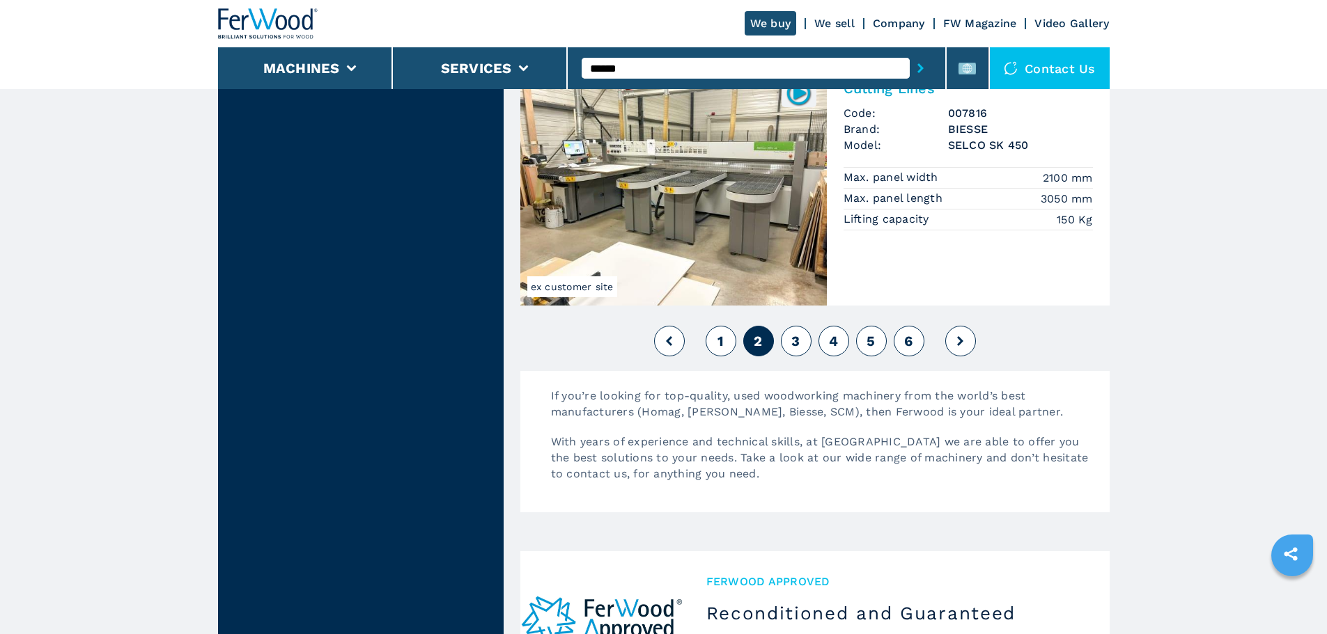
click at [795, 335] on button "3" at bounding box center [796, 341] width 31 height 31
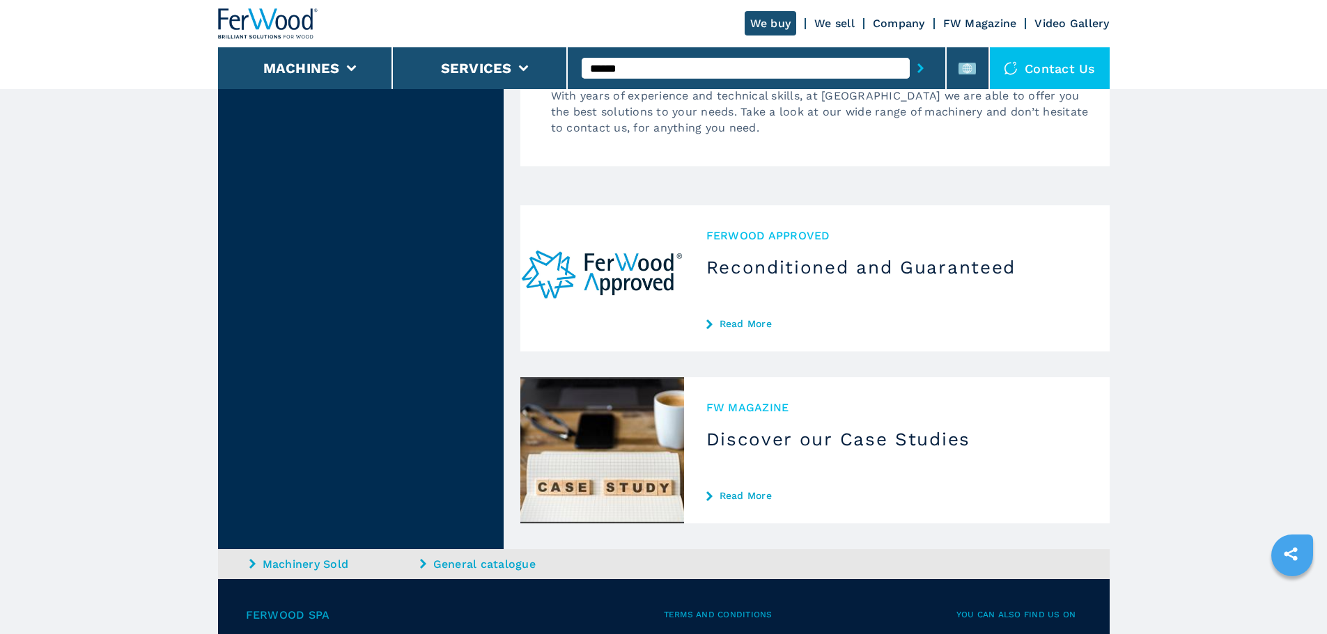
scroll to position [3697, 0]
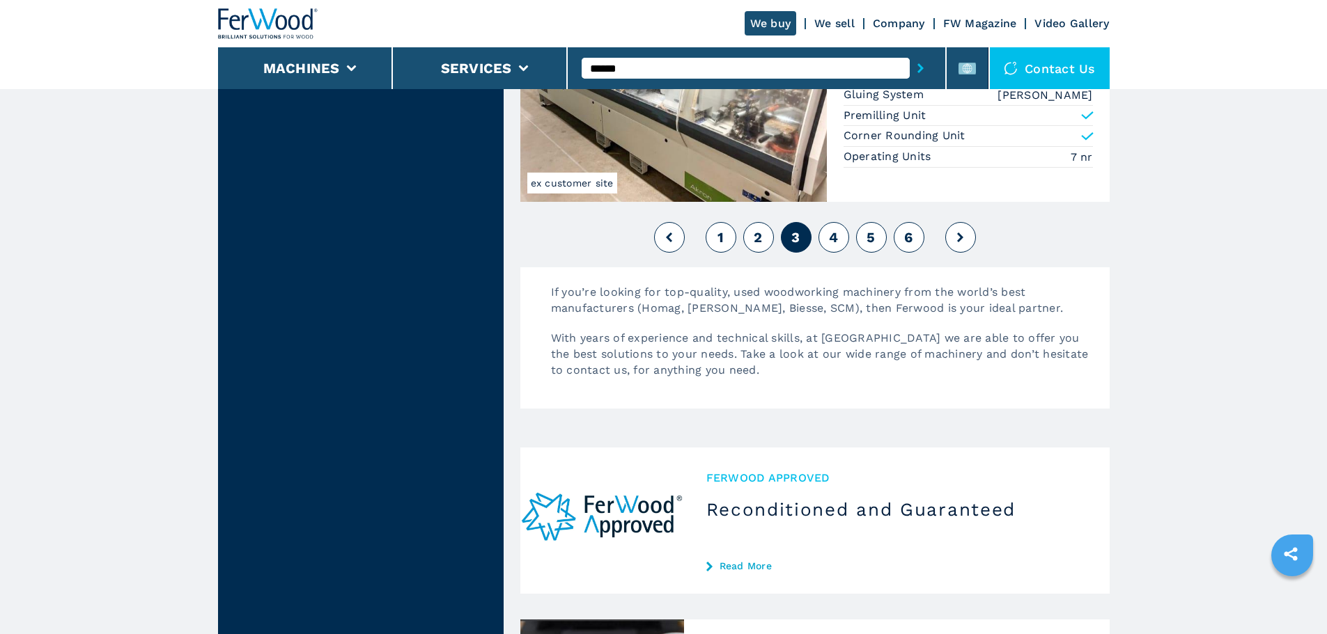
click at [831, 244] on span "4" at bounding box center [833, 237] width 9 height 17
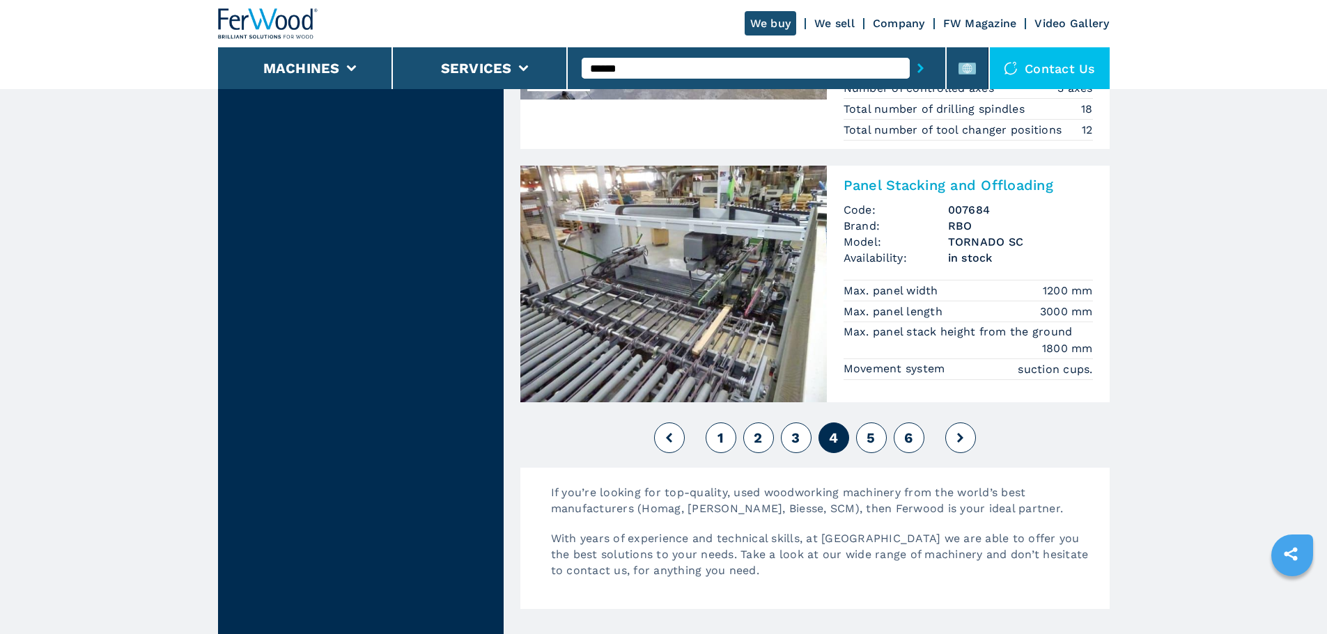
scroll to position [3203, 0]
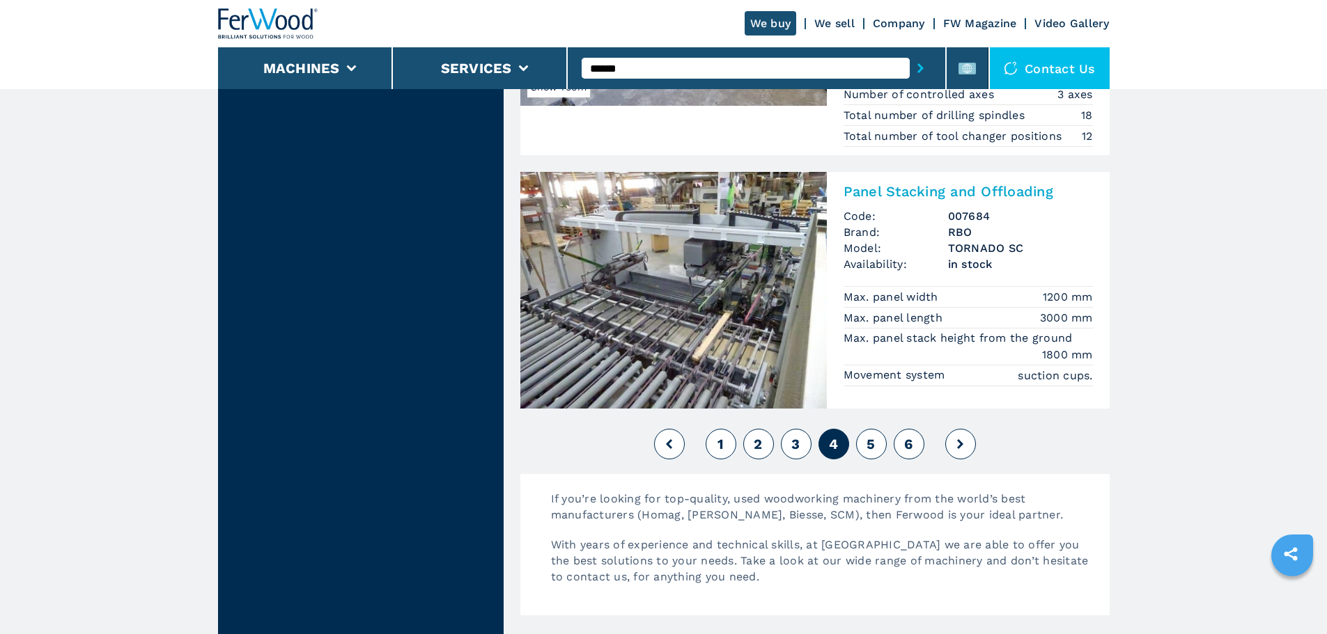
click at [871, 450] on span "5" at bounding box center [870, 444] width 8 height 17
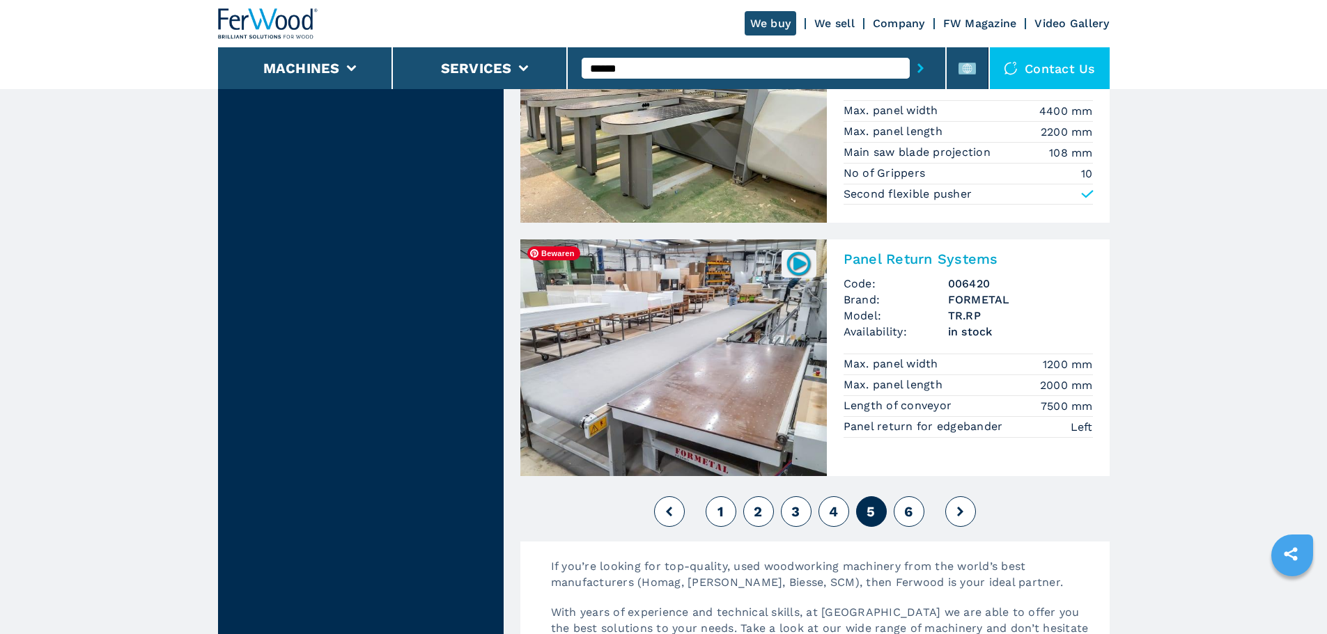
scroll to position [3134, 0]
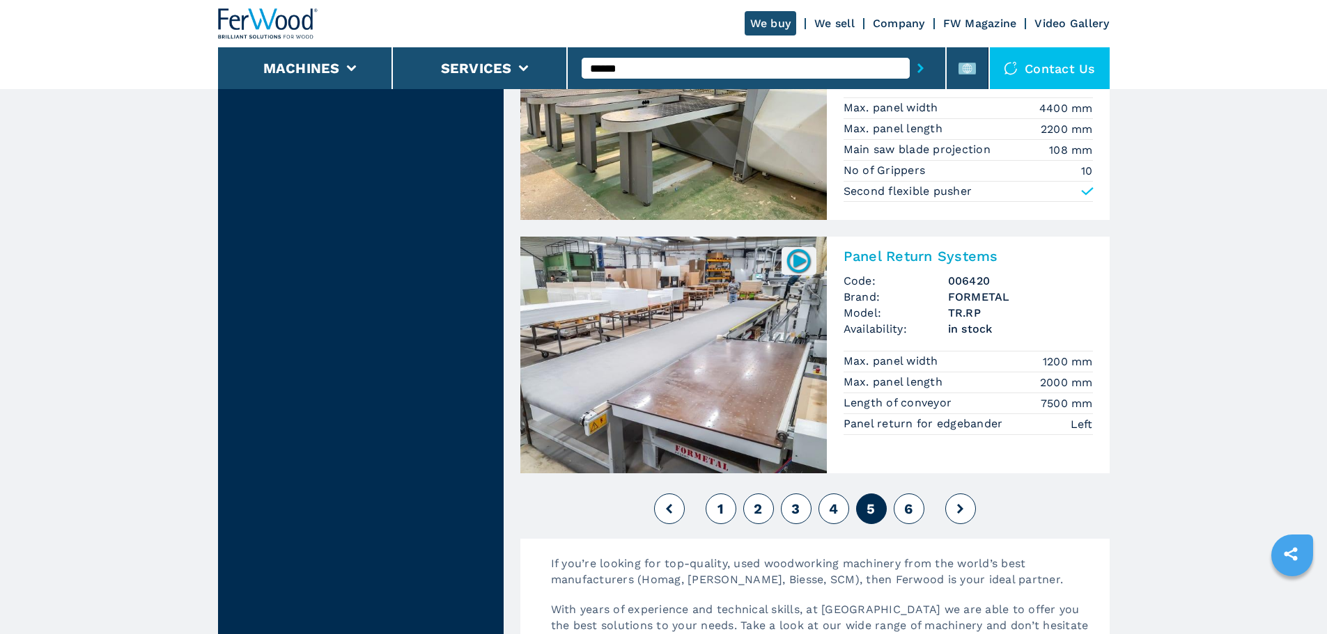
click at [902, 507] on button "6" at bounding box center [908, 509] width 31 height 31
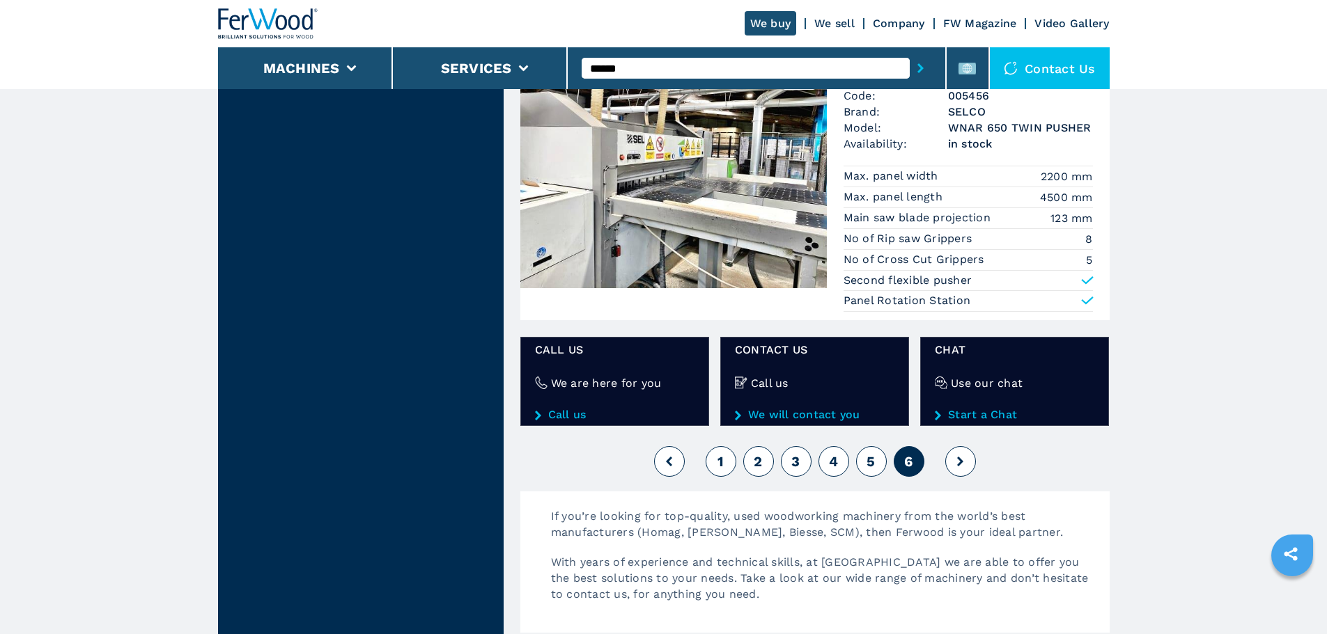
scroll to position [1671, 0]
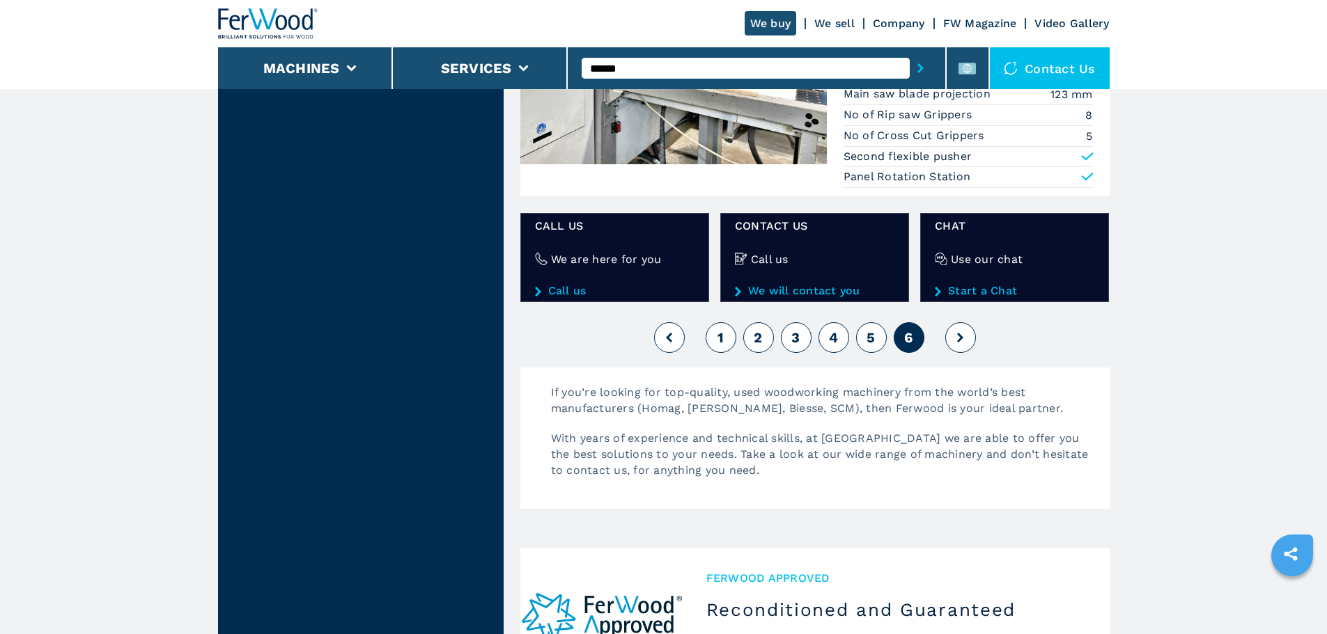
click at [969, 338] on button at bounding box center [960, 337] width 31 height 31
click at [961, 345] on button at bounding box center [960, 337] width 31 height 31
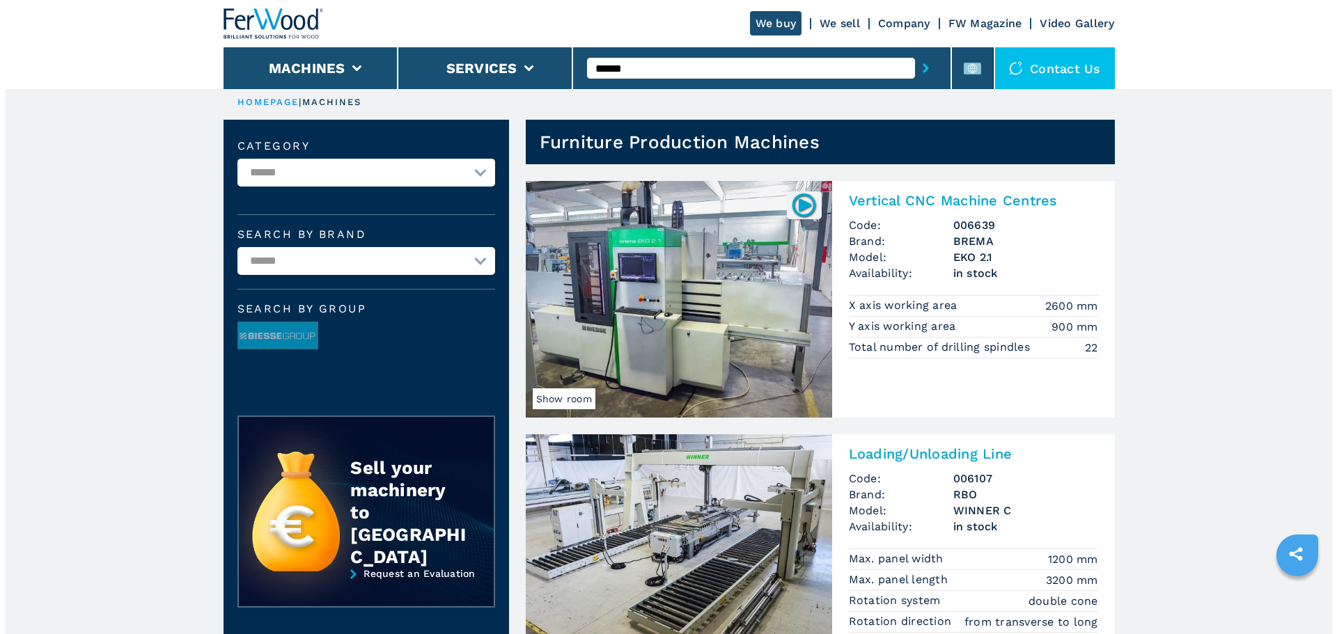
scroll to position [0, 0]
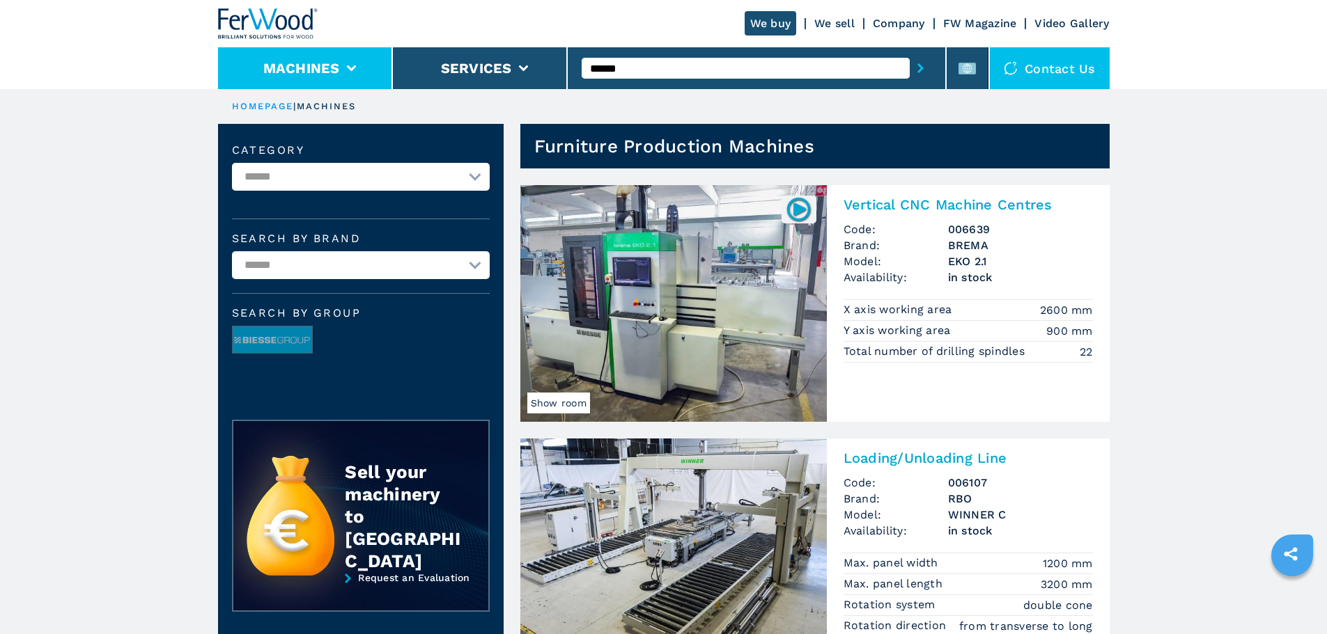
click at [319, 56] on li "Machines" at bounding box center [305, 68] width 175 height 42
